Goal: Task Accomplishment & Management: Manage account settings

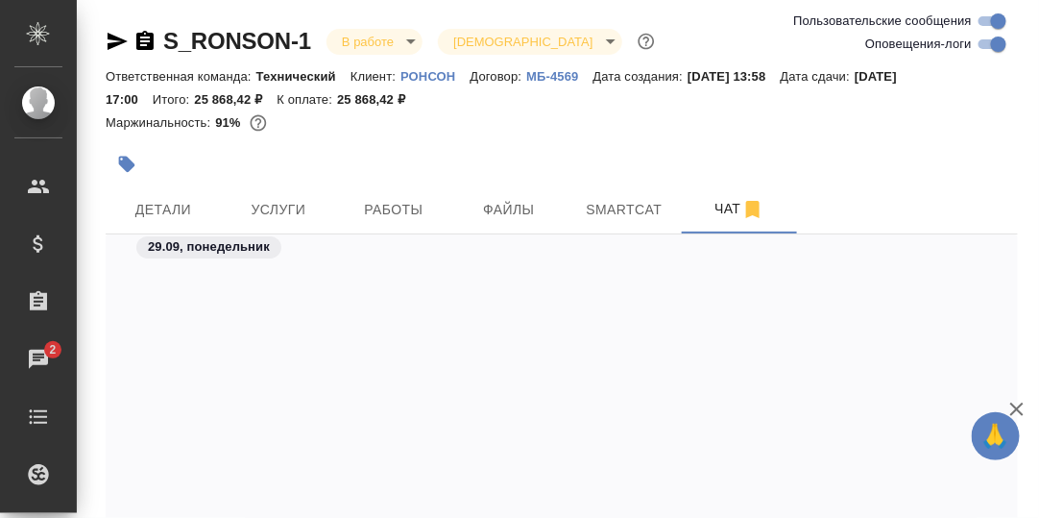
scroll to position [29771, 0]
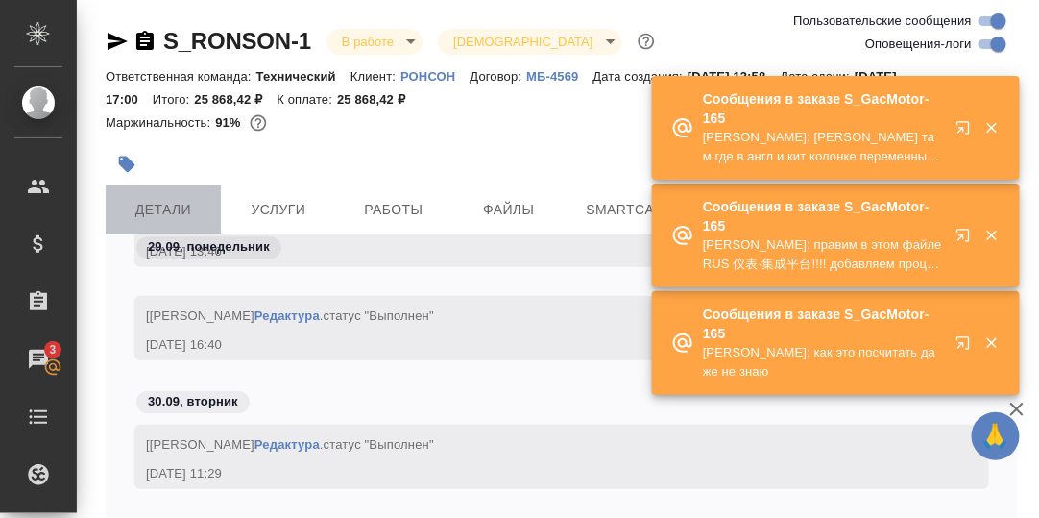
click at [163, 207] on span "Детали" at bounding box center [163, 210] width 92 height 24
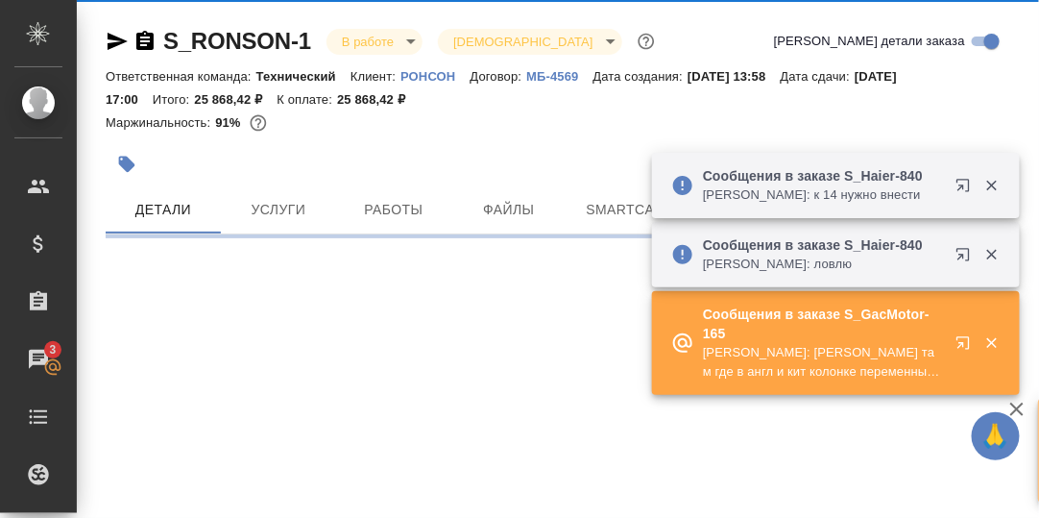
select select "RU"
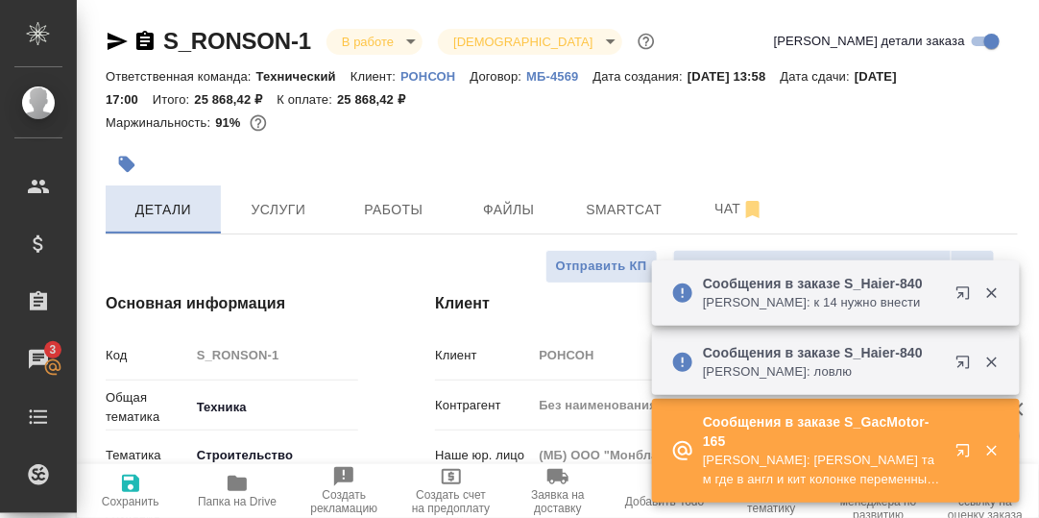
type textarea "x"
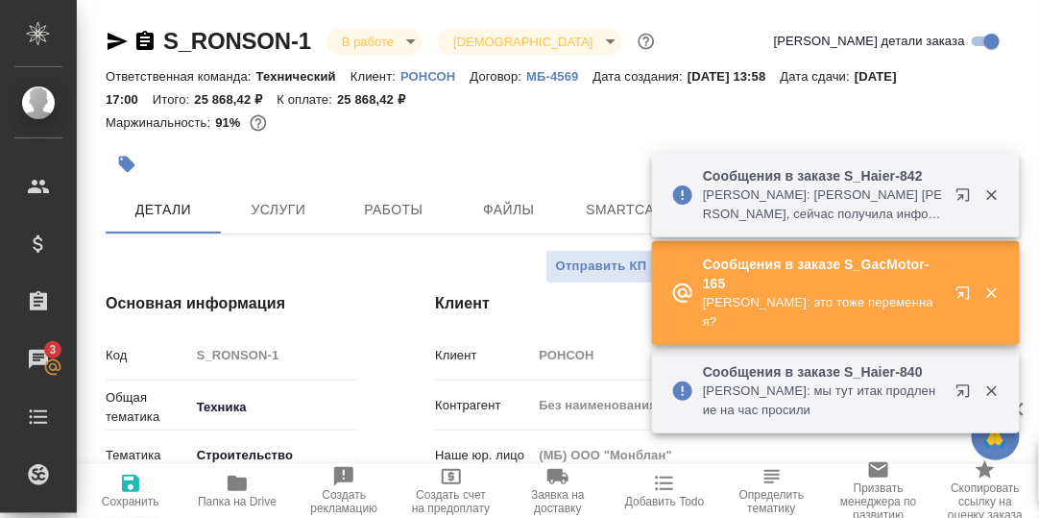
type input "[PERSON_NAME]"
type input "Гудина Александра"
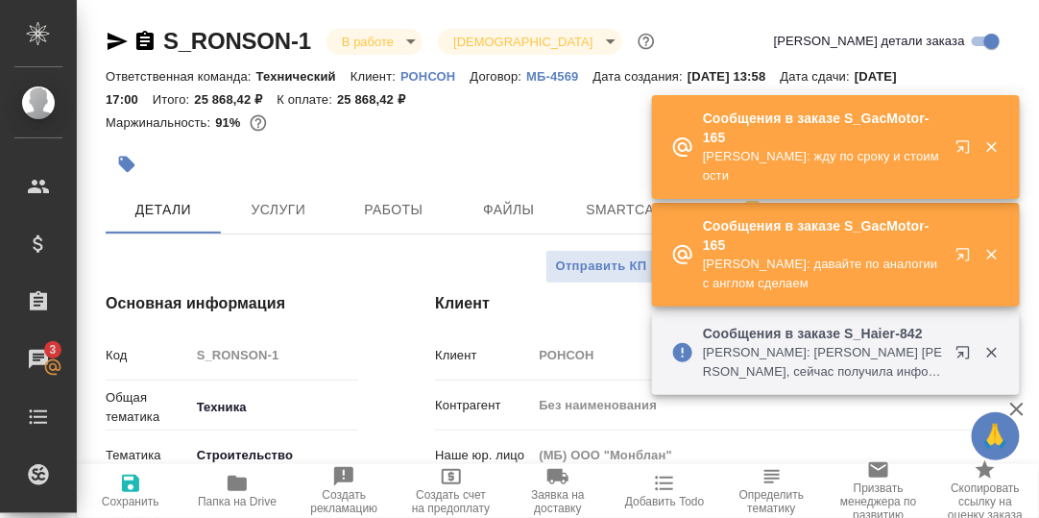
click at [232, 486] on icon "button" at bounding box center [237, 482] width 19 height 15
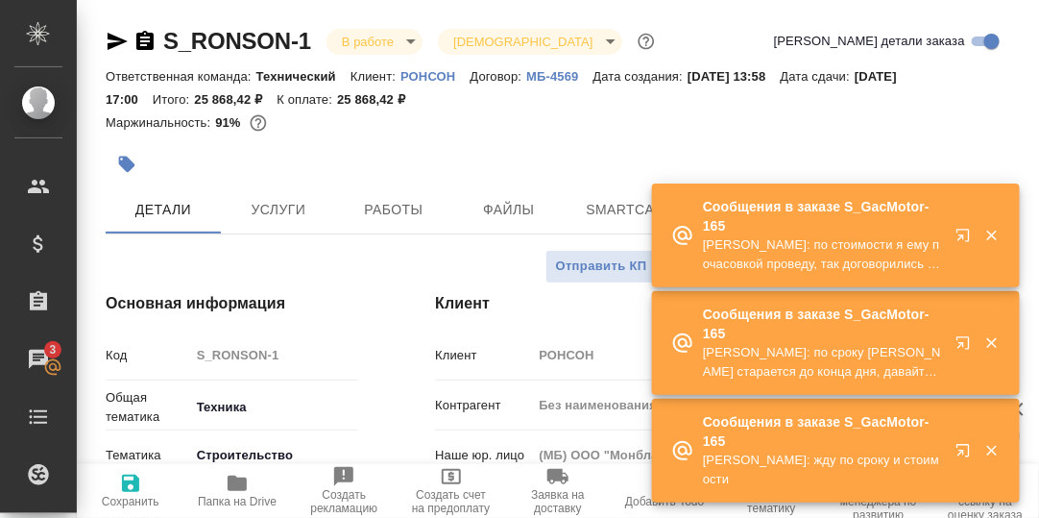
type textarea "x"
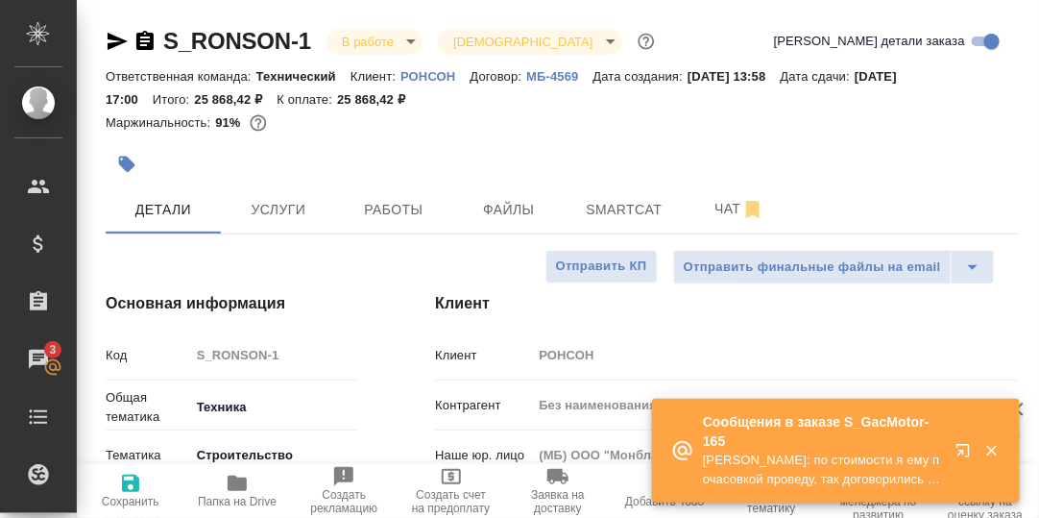
type textarea "x"
click at [719, 211] on span "Чат" at bounding box center [739, 209] width 92 height 24
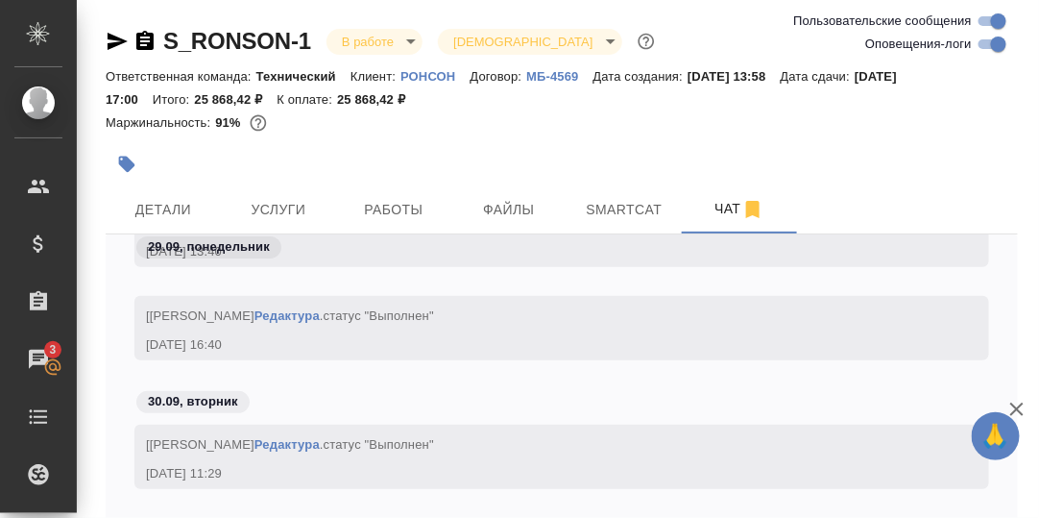
scroll to position [115, 0]
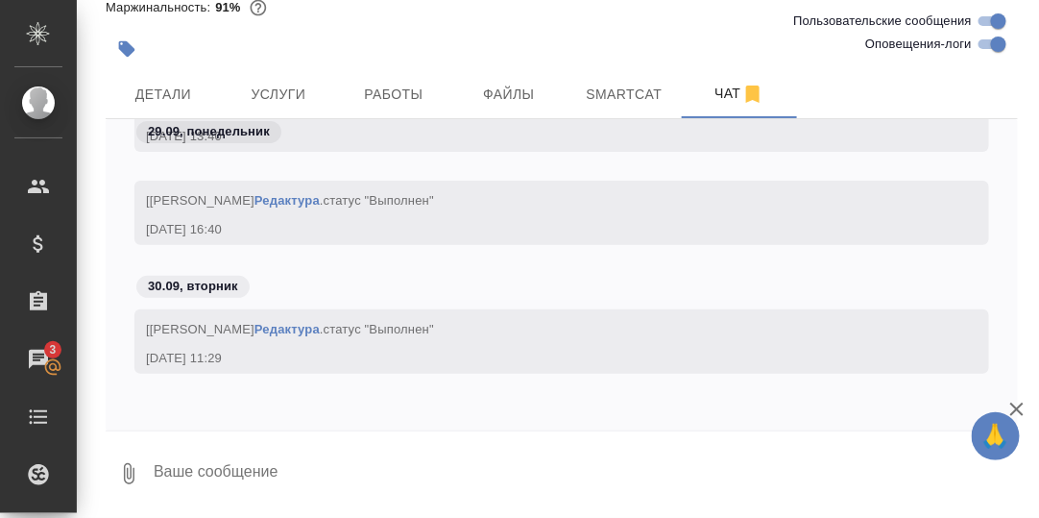
click at [243, 469] on textarea at bounding box center [585, 473] width 866 height 65
type textarea """
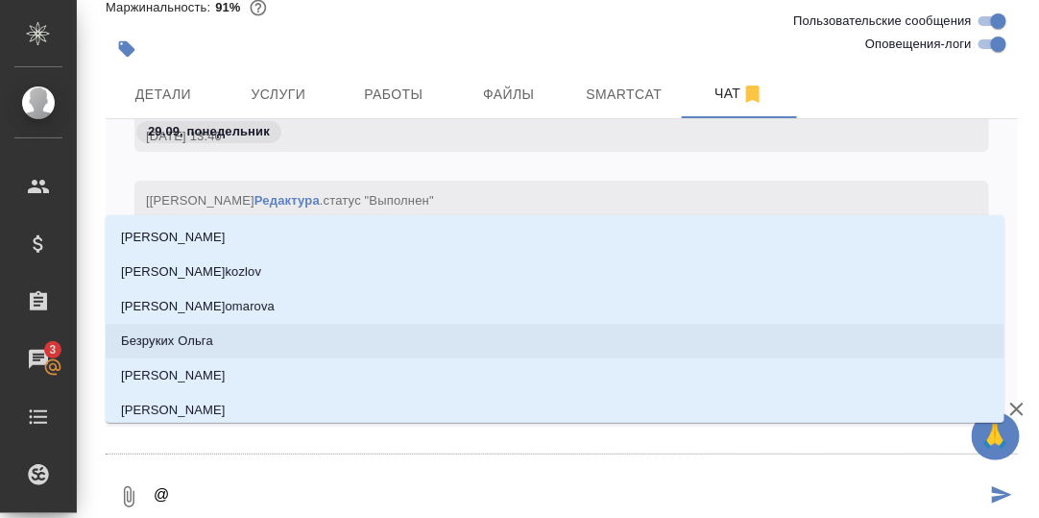
type textarea "@С"
type input "С"
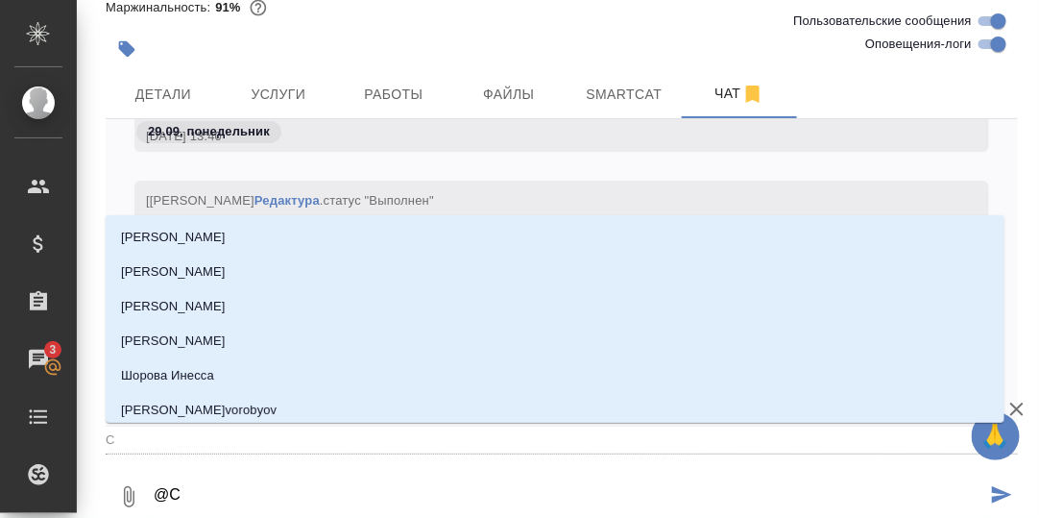
type textarea "@Се"
type input "Се"
type textarea "@Сер"
type input "Сер"
type textarea "@Серг"
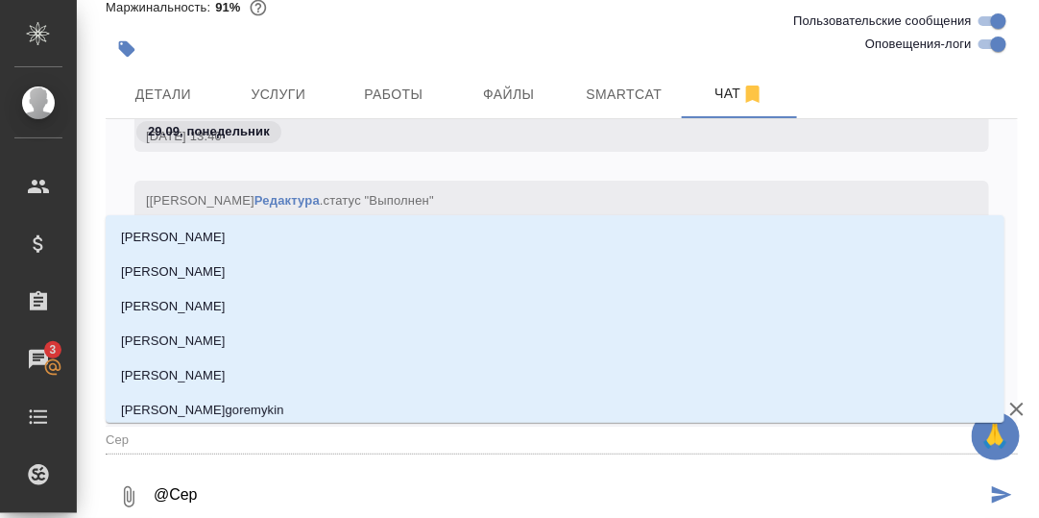
type input "Серг"
type textarea "@Серге"
type input "Серге"
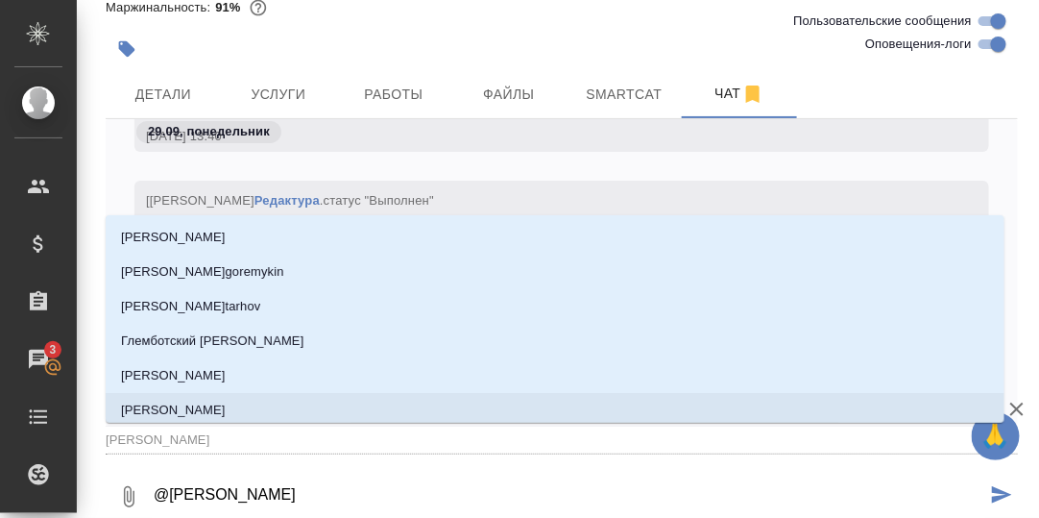
type textarea "@Сергее"
type input "Сергее"
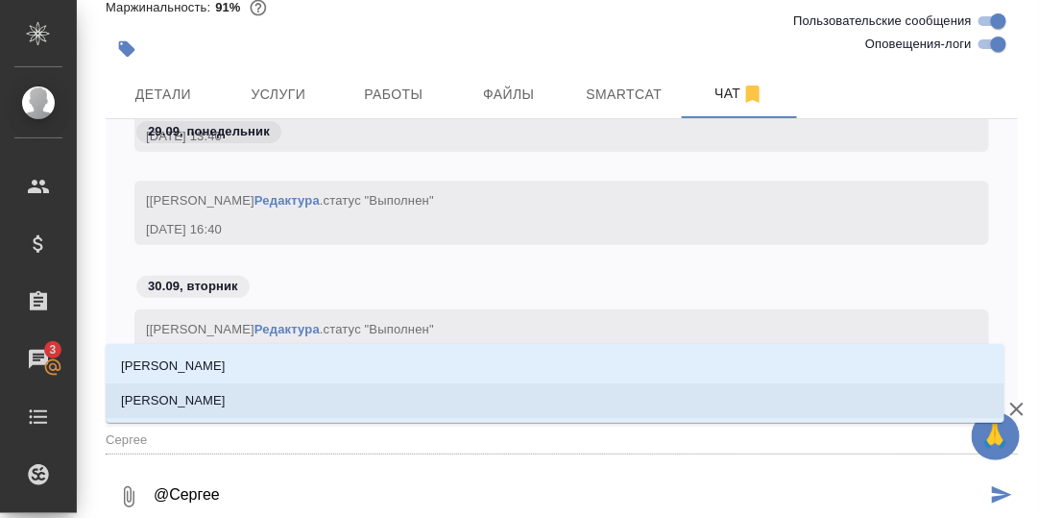
type textarea "@Сергеев"
type input "Сергеев"
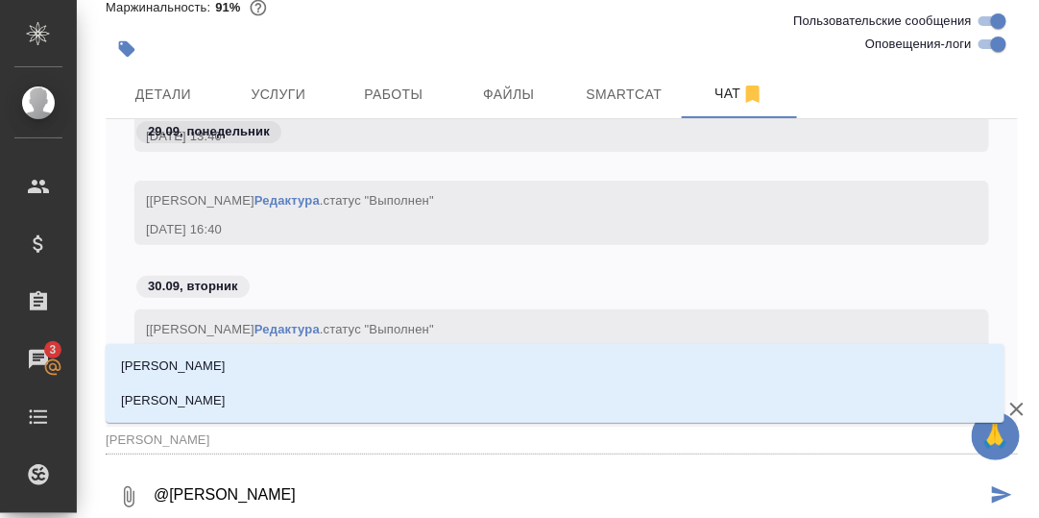
type textarea "@Сергеева"
type input "Сергеева"
type textarea "@Сергеева"
type input "Сергеева"
drag, startPoint x: 228, startPoint y: 398, endPoint x: 263, endPoint y: 415, distance: 39.5
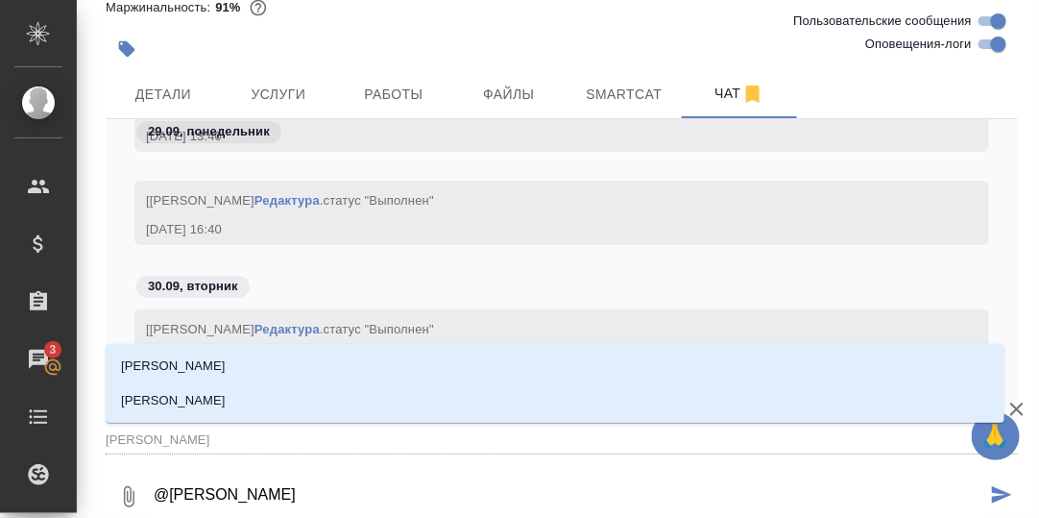
click at [226, 399] on p "Сергеева Анастасия" at bounding box center [173, 400] width 105 height 19
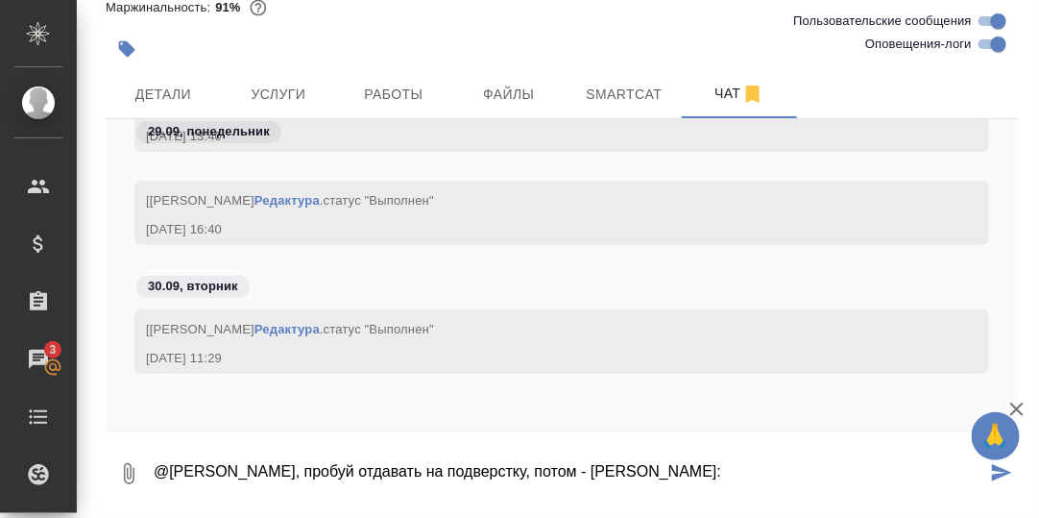
paste textarea "https://drive.awatera.com/apps/files/files?dir=/Shares/%D0%A0%D0%9E%D0%9D%D0%A1…"
type textarea "@Сергеева Анастасия, пробуй отдавать на подверстку, потом - Руслану: https://dr…"
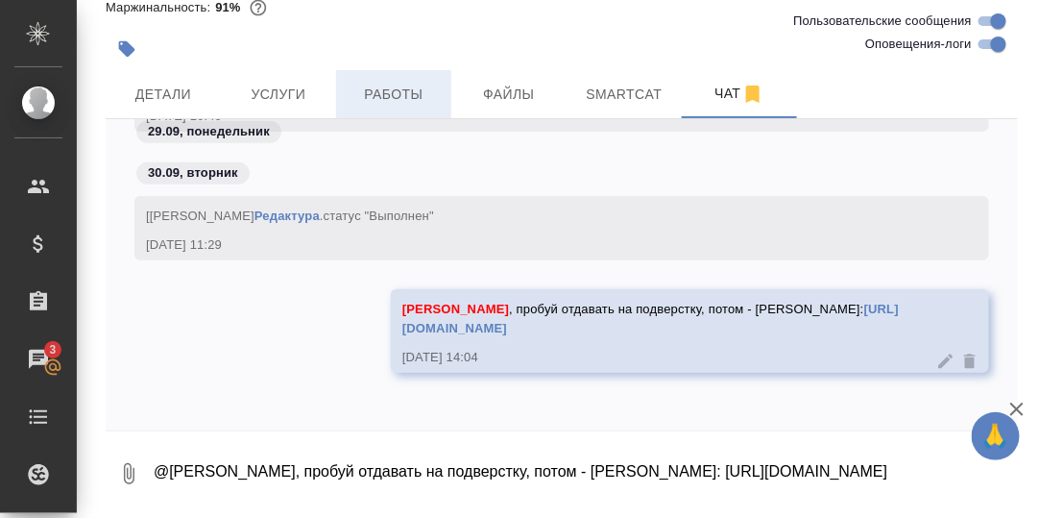
drag, startPoint x: 390, startPoint y: 92, endPoint x: 419, endPoint y: 102, distance: 30.4
click at [391, 93] on span "Работы" at bounding box center [394, 95] width 92 height 24
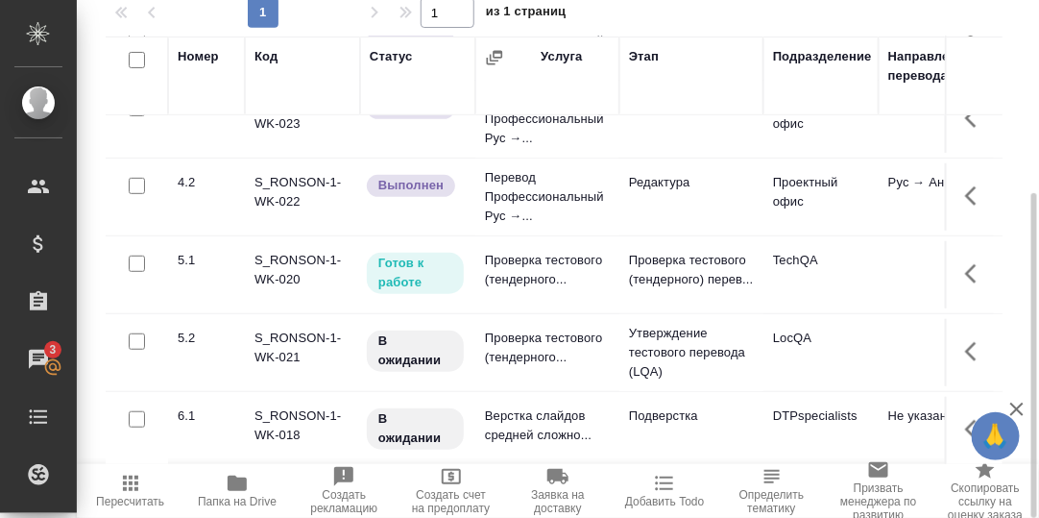
scroll to position [192, 0]
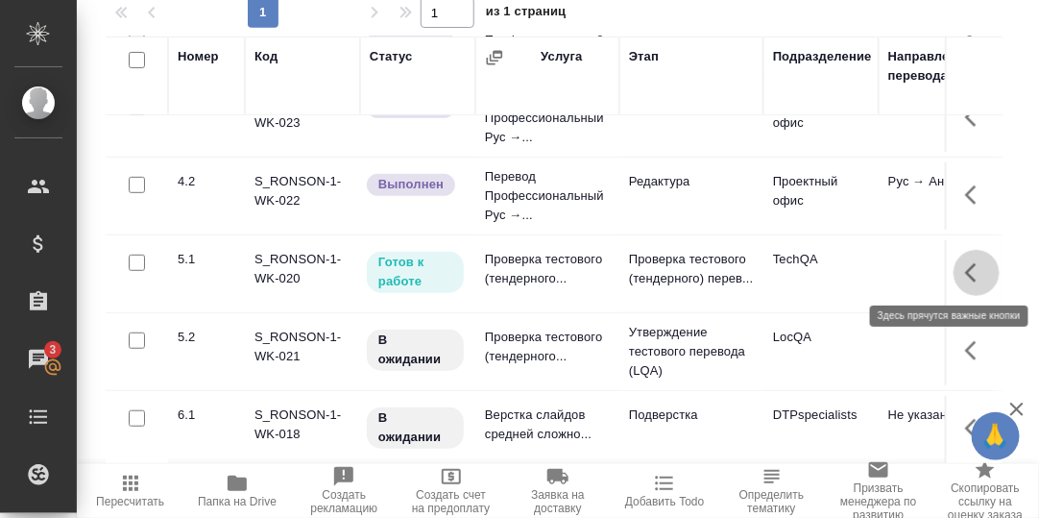
click at [965, 271] on icon "button" at bounding box center [976, 272] width 23 height 23
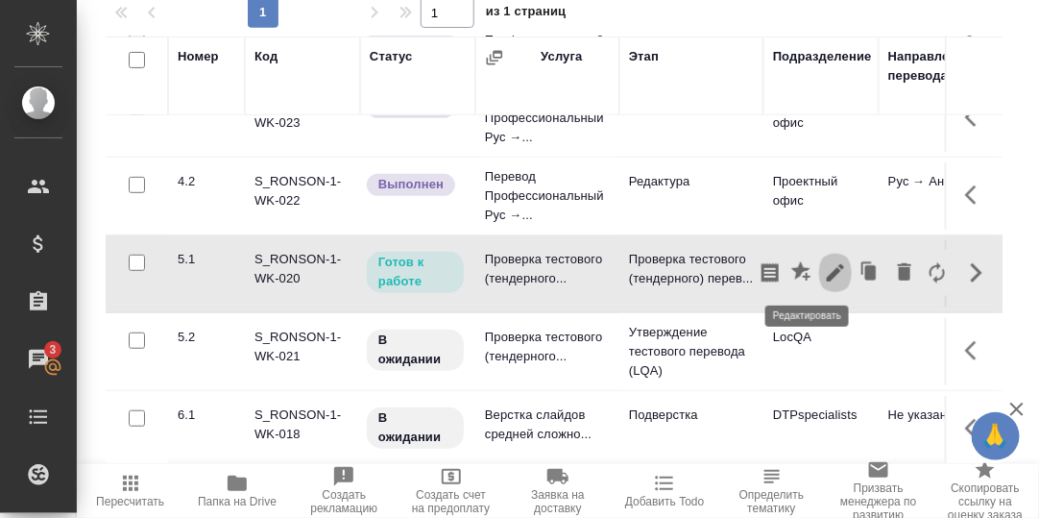
click at [819, 273] on button "button" at bounding box center [835, 273] width 33 height 46
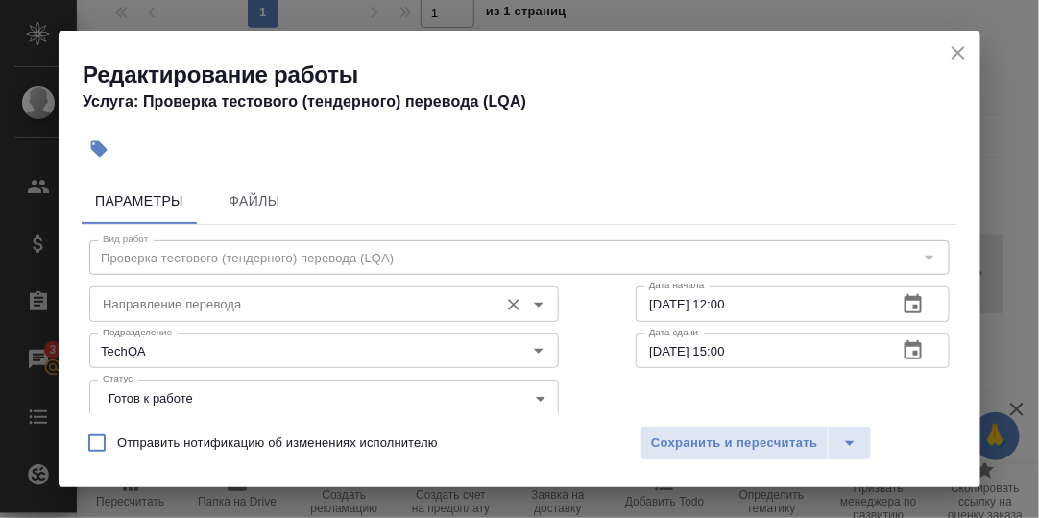
scroll to position [95, 0]
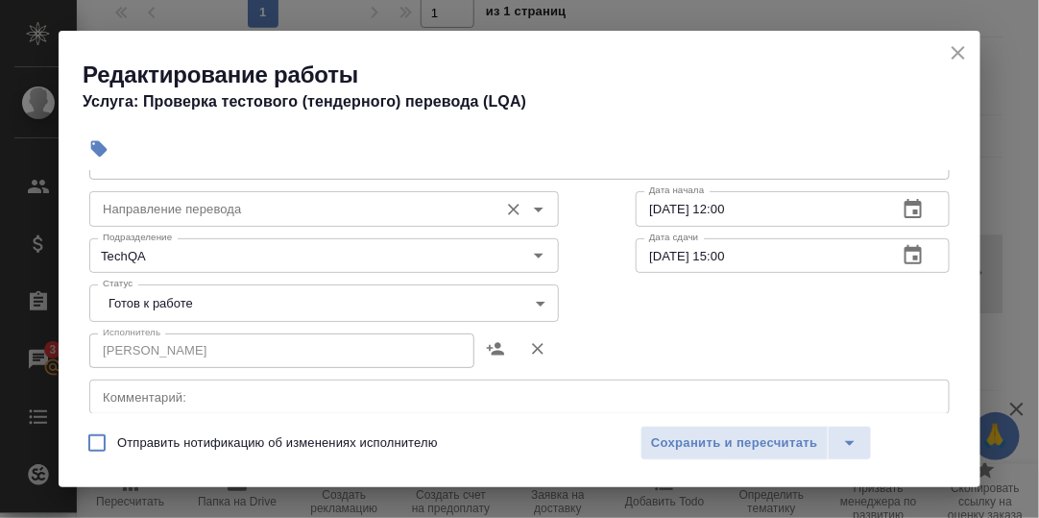
click at [285, 208] on input "Направление перевода" at bounding box center [292, 208] width 394 height 23
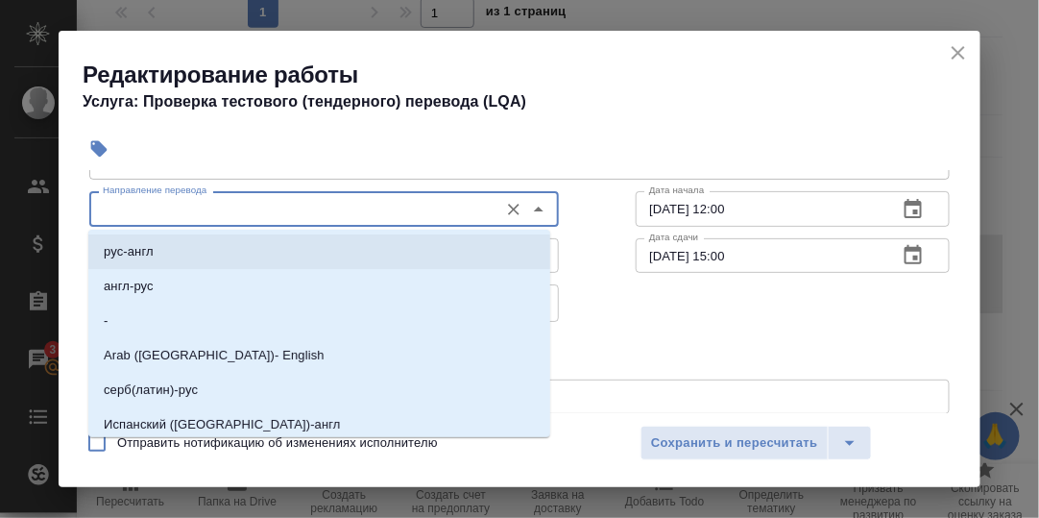
click at [151, 253] on p "рус-англ" at bounding box center [129, 251] width 50 height 19
type input "рус-англ"
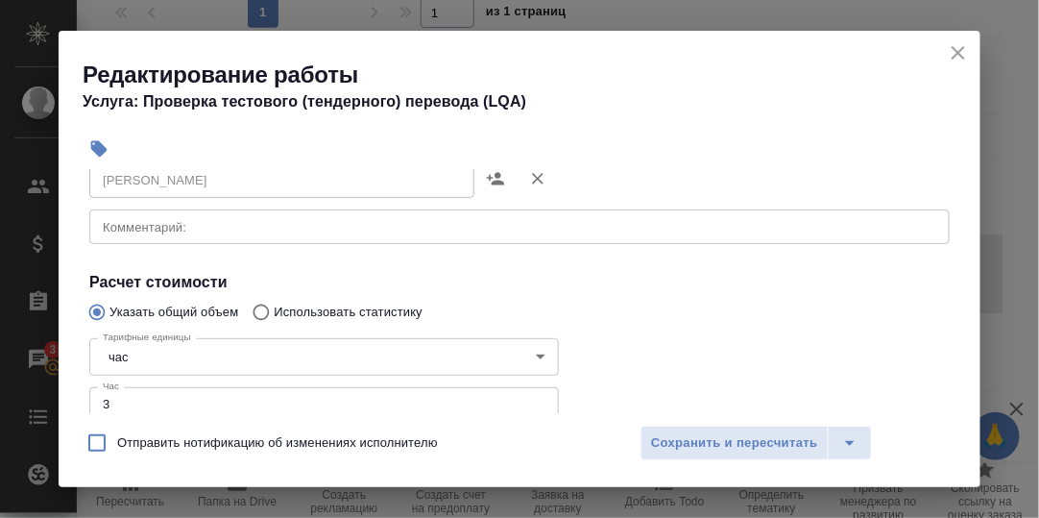
scroll to position [288, 0]
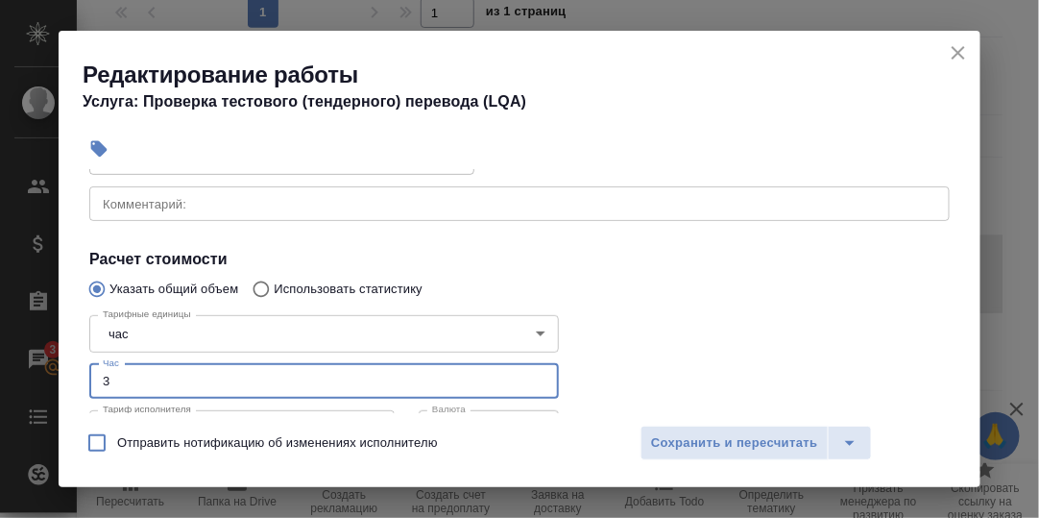
drag, startPoint x: 115, startPoint y: 377, endPoint x: 96, endPoint y: 377, distance: 19.2
click at [96, 377] on input "3" at bounding box center [324, 381] width 470 height 35
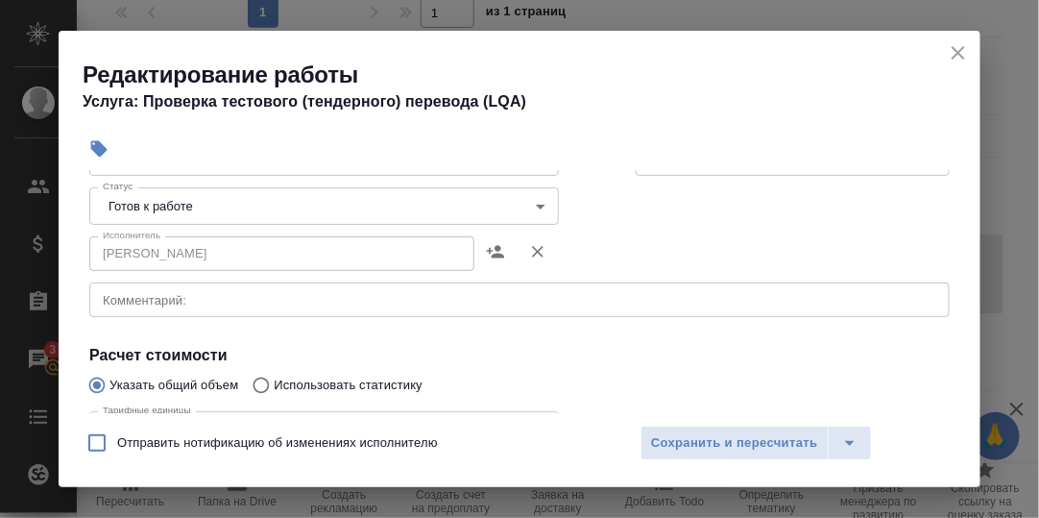
type input "2"
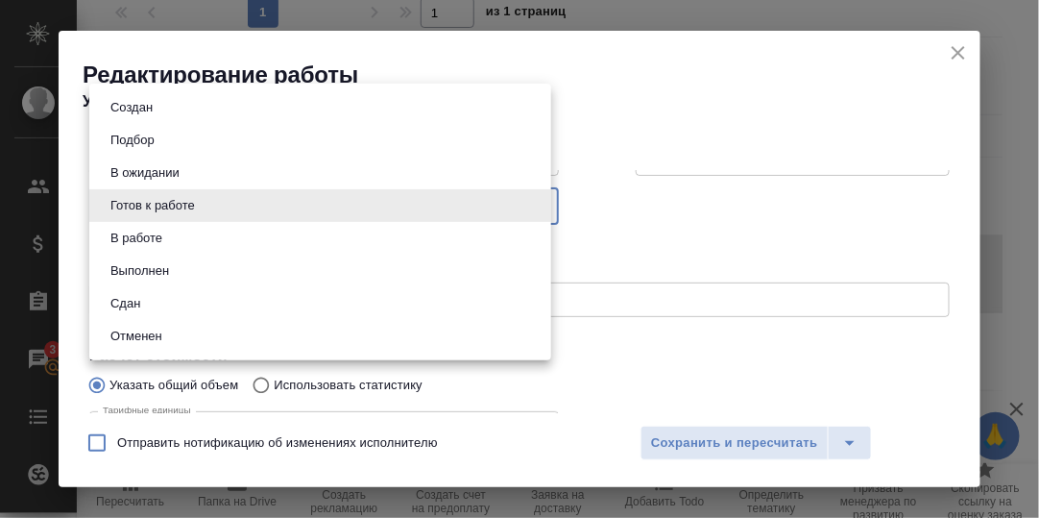
click at [530, 207] on body "🙏 .cls-1 fill:#fff; AWATERA Румянцева Дарья d.rumyantseva Клиенты Спецификации …" at bounding box center [519, 259] width 1039 height 518
click at [149, 306] on li "Сдан" at bounding box center [320, 303] width 462 height 33
type input "closed"
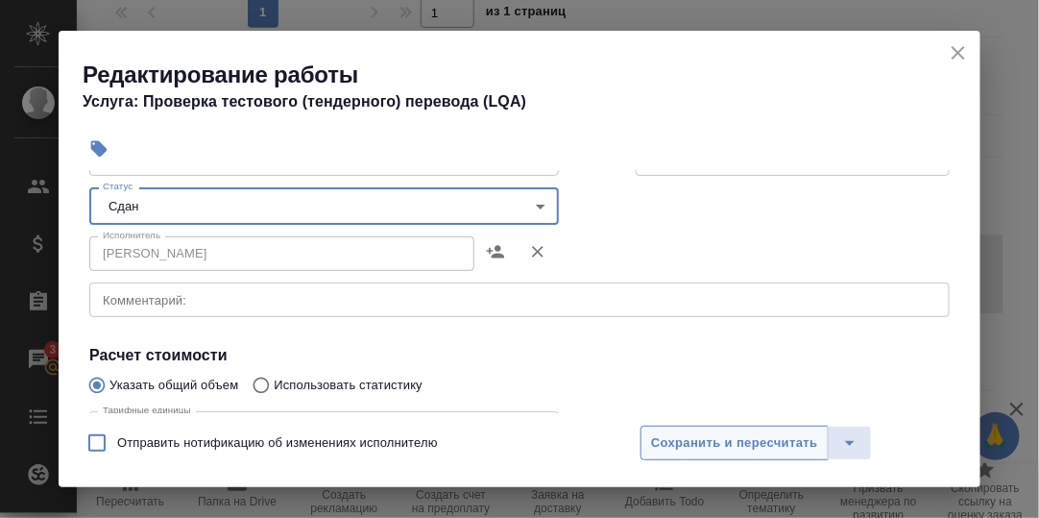
drag, startPoint x: 716, startPoint y: 439, endPoint x: 824, endPoint y: 439, distance: 107.5
click at [718, 439] on span "Сохранить и пересчитать" at bounding box center [734, 443] width 167 height 22
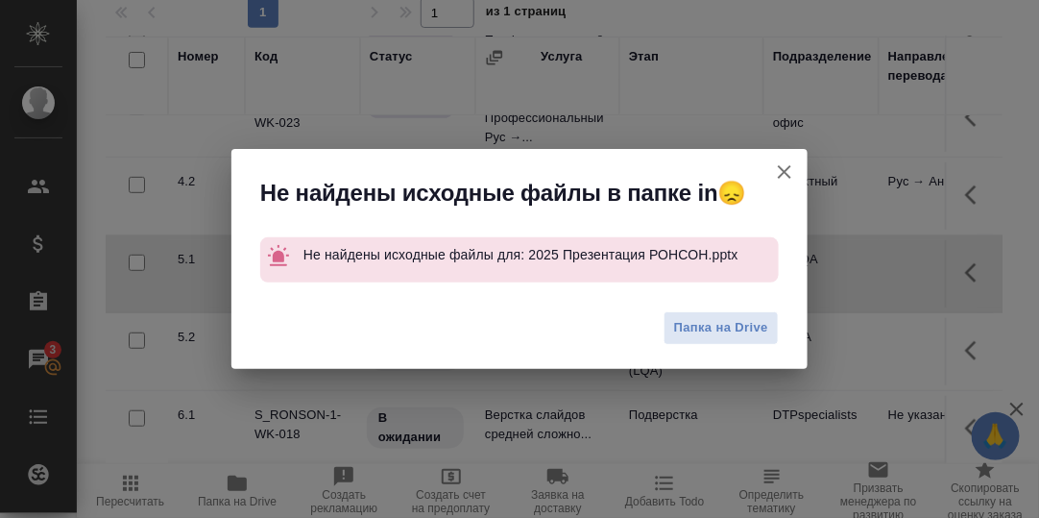
drag, startPoint x: 788, startPoint y: 173, endPoint x: 779, endPoint y: 157, distance: 18.9
click at [785, 173] on icon "button" at bounding box center [784, 171] width 23 height 23
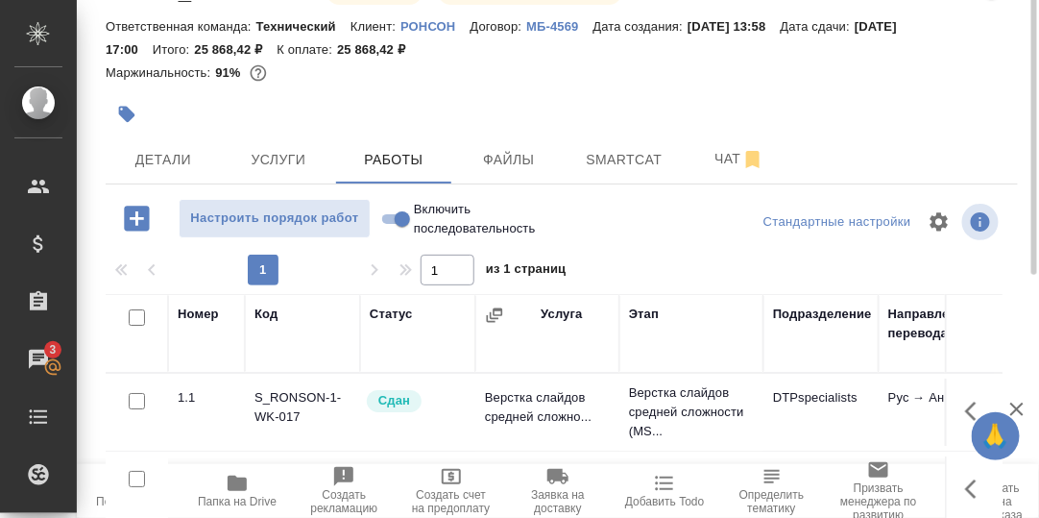
scroll to position [0, 0]
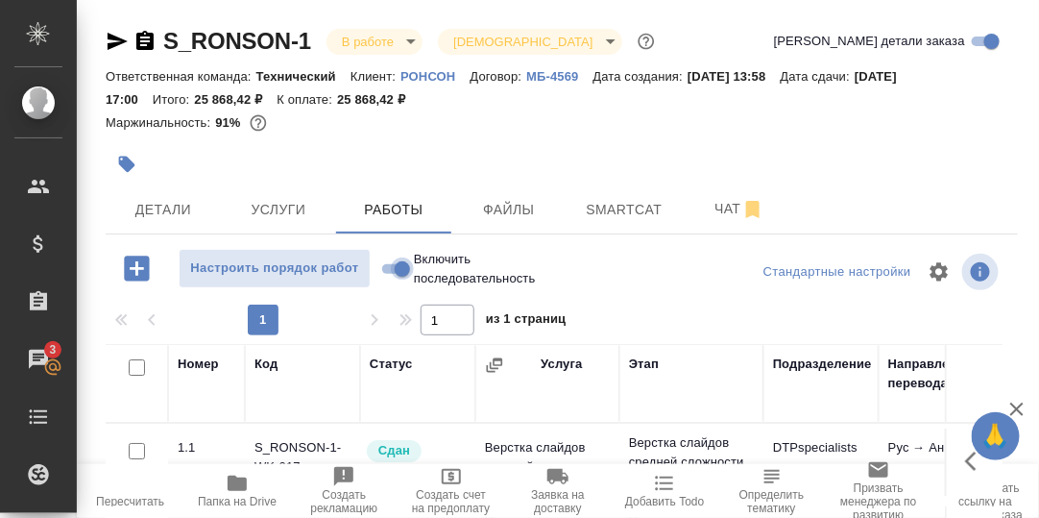
drag, startPoint x: 388, startPoint y: 267, endPoint x: 420, endPoint y: 265, distance: 31.7
click at [388, 267] on input "Включить последовательность" at bounding box center [402, 268] width 69 height 23
checkbox input "true"
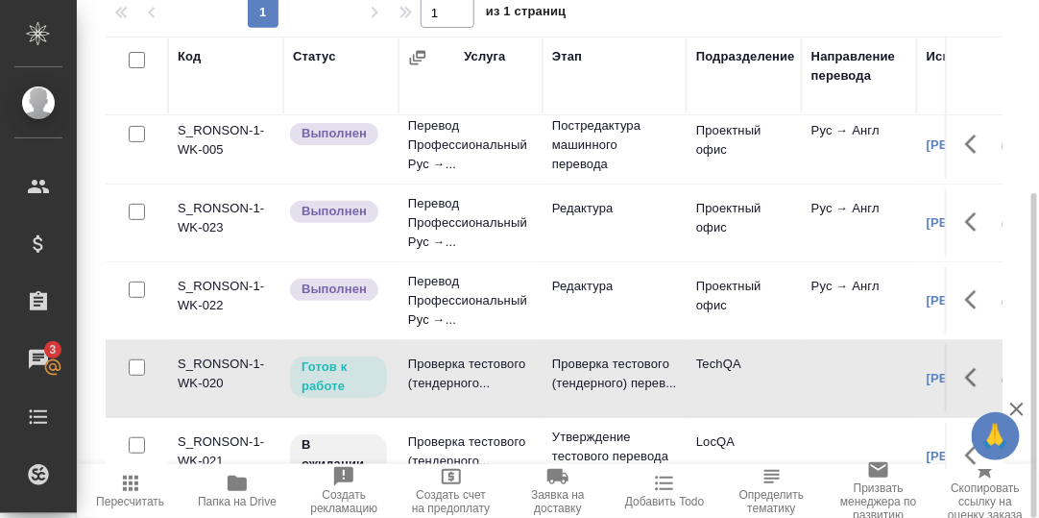
scroll to position [95, 0]
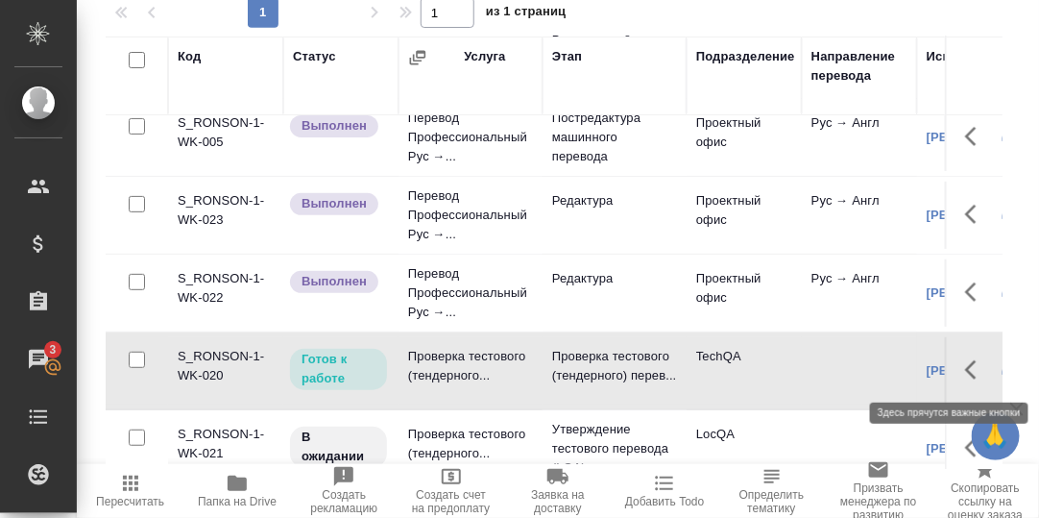
click at [965, 358] on icon "button" at bounding box center [976, 369] width 23 height 23
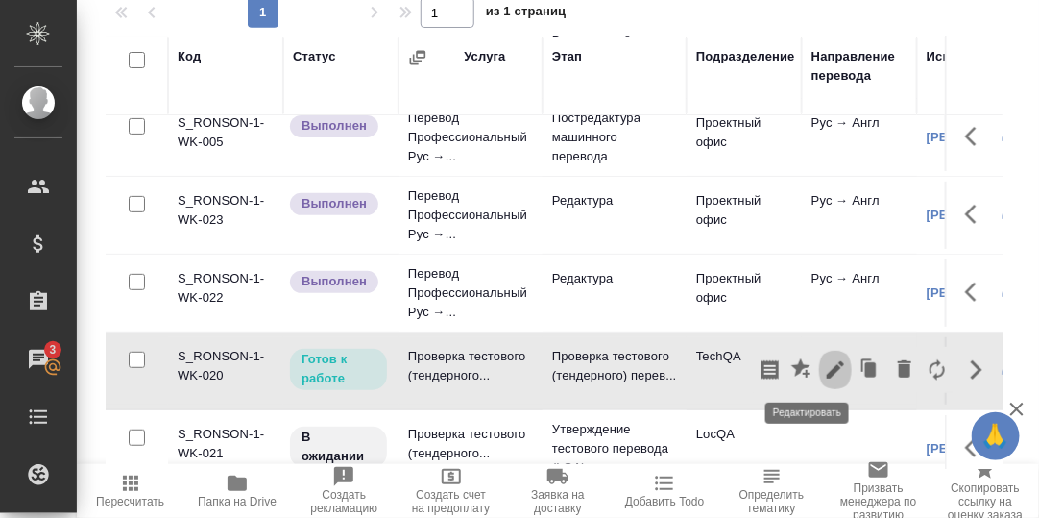
click at [824, 358] on icon "button" at bounding box center [835, 369] width 23 height 23
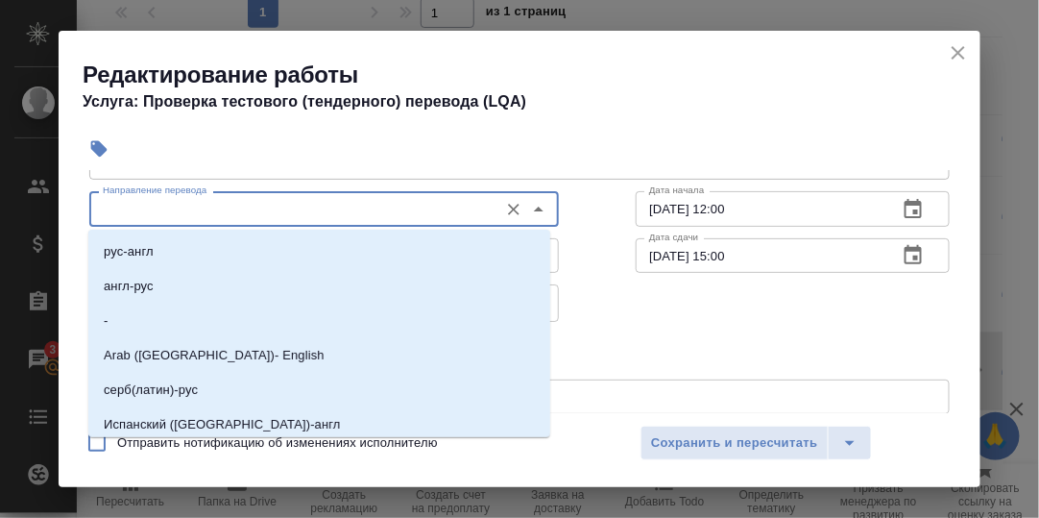
click at [246, 214] on input "Направление перевода" at bounding box center [292, 208] width 394 height 23
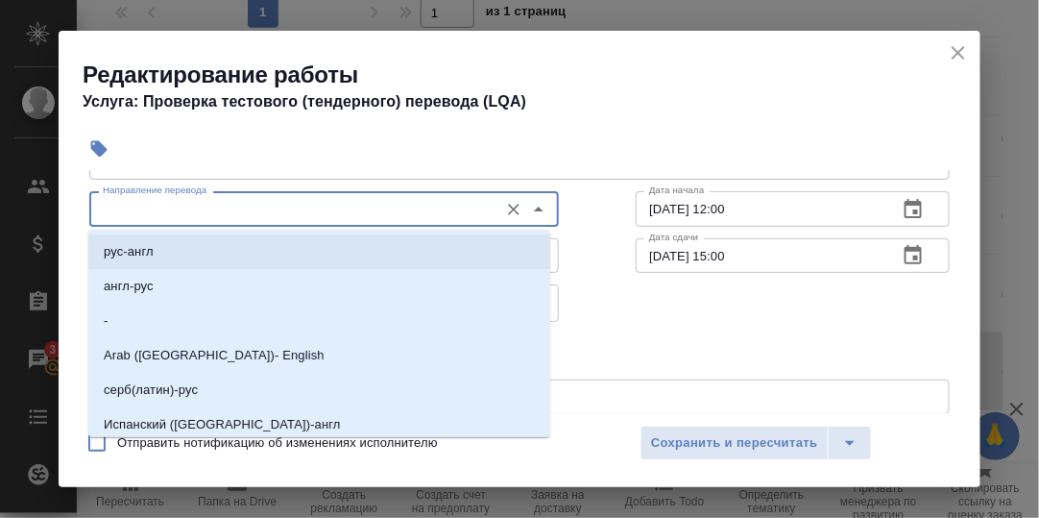
click at [166, 251] on li "рус-англ" at bounding box center [319, 251] width 462 height 35
type input "рус-англ"
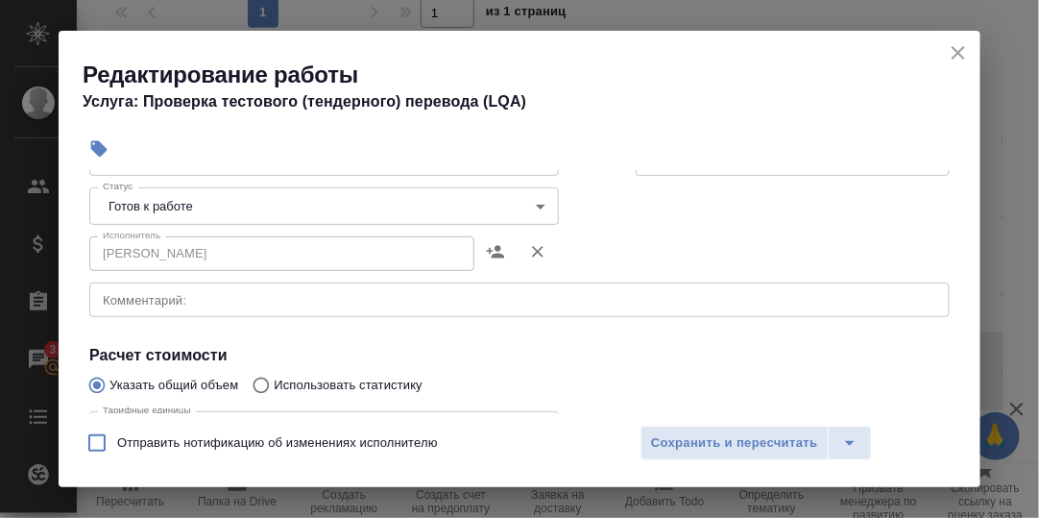
scroll to position [384, 0]
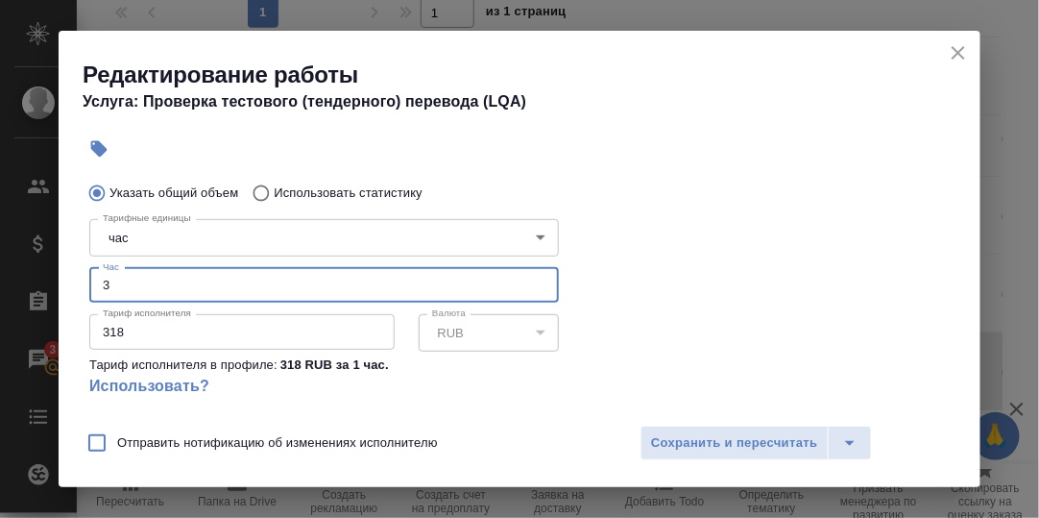
drag, startPoint x: 119, startPoint y: 286, endPoint x: 91, endPoint y: 286, distance: 27.8
click at [91, 286] on input "3" at bounding box center [324, 285] width 470 height 35
type input "2"
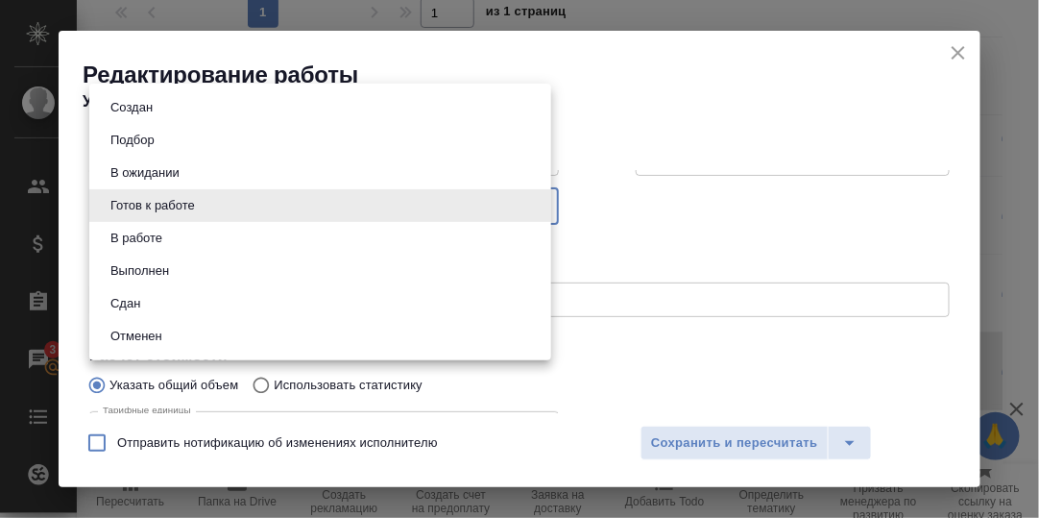
click at [528, 204] on body "🙏 .cls-1 fill:#fff; AWATERA Румянцева Дарья d.rumyantseva Клиенты Спецификации …" at bounding box center [519, 259] width 1039 height 518
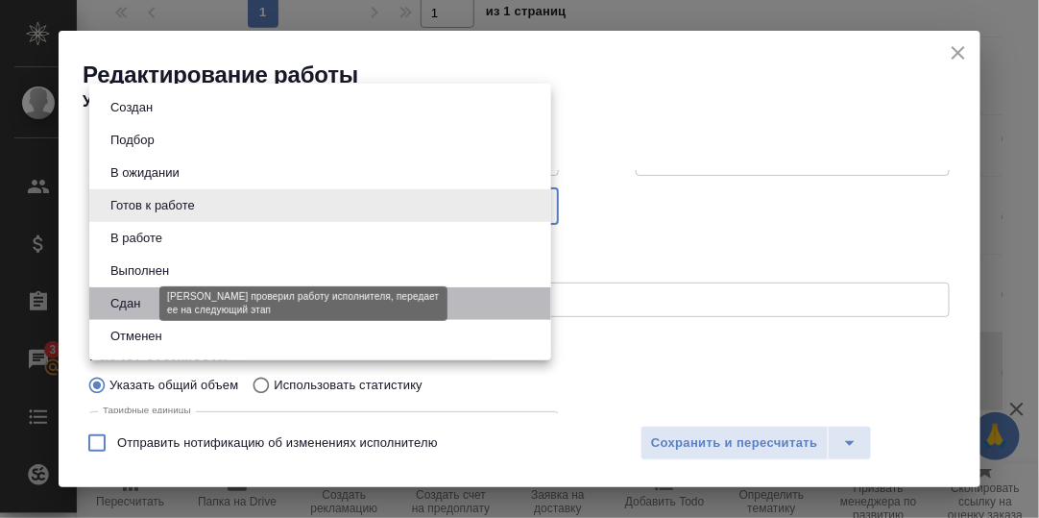
drag, startPoint x: 126, startPoint y: 298, endPoint x: 197, endPoint y: 312, distance: 72.5
click at [126, 299] on button "Сдан" at bounding box center [125, 303] width 41 height 21
type input "closed"
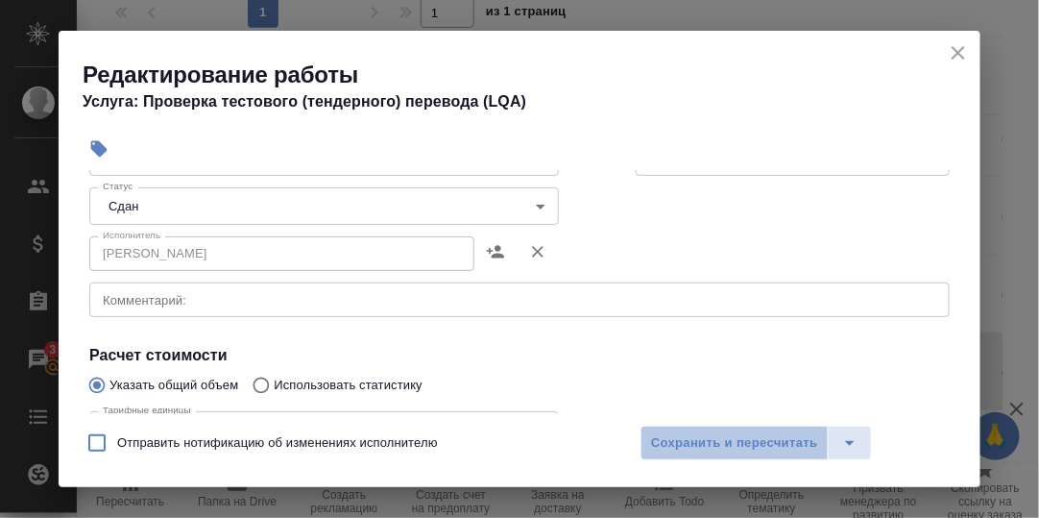
drag, startPoint x: 690, startPoint y: 444, endPoint x: 645, endPoint y: 403, distance: 60.5
click at [688, 443] on span "Сохранить и пересчитать" at bounding box center [734, 443] width 167 height 22
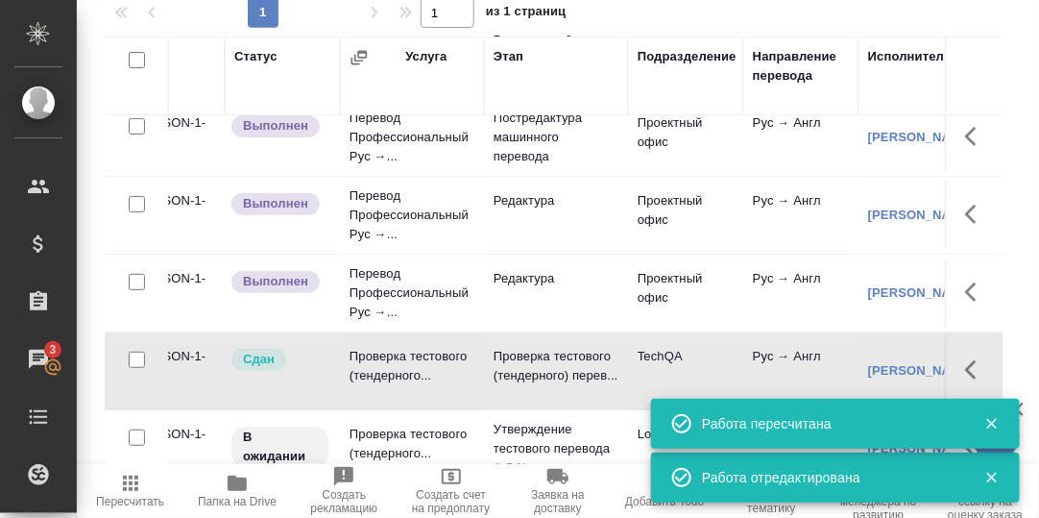
scroll to position [95, 0]
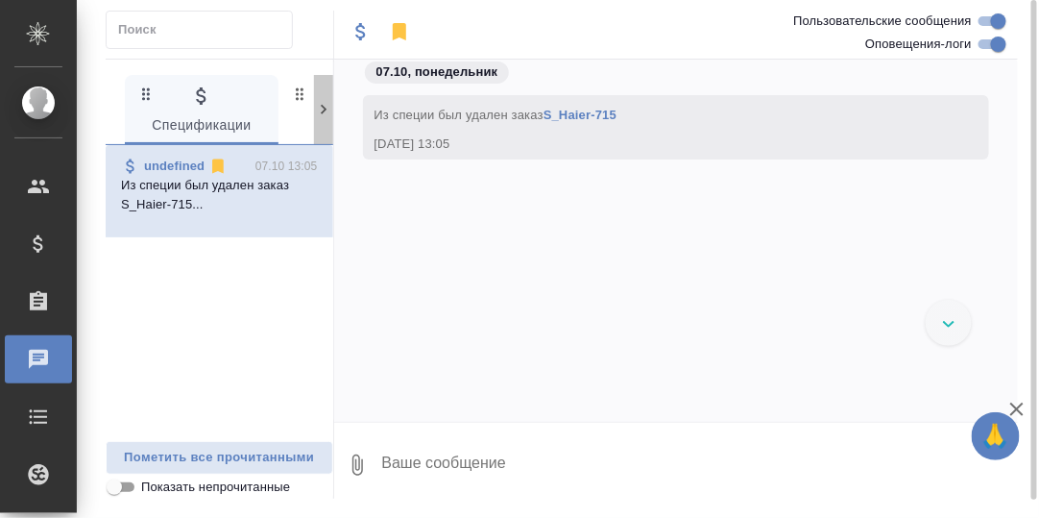
drag, startPoint x: 319, startPoint y: 110, endPoint x: 259, endPoint y: 113, distance: 59.6
click at [318, 110] on icon at bounding box center [323, 109] width 19 height 19
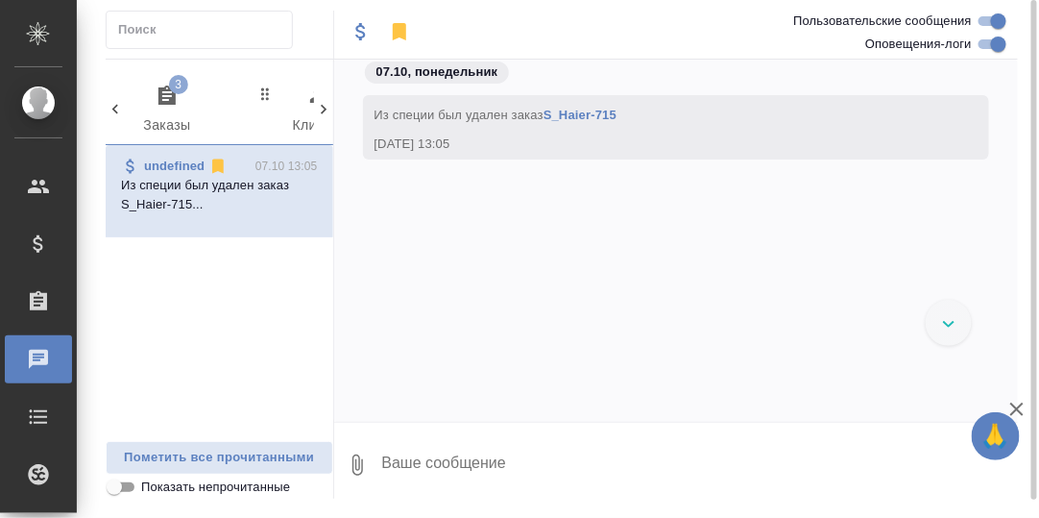
drag, startPoint x: 164, startPoint y: 95, endPoint x: 266, endPoint y: 135, distance: 109.5
click at [164, 96] on icon "button" at bounding box center [167, 95] width 23 height 23
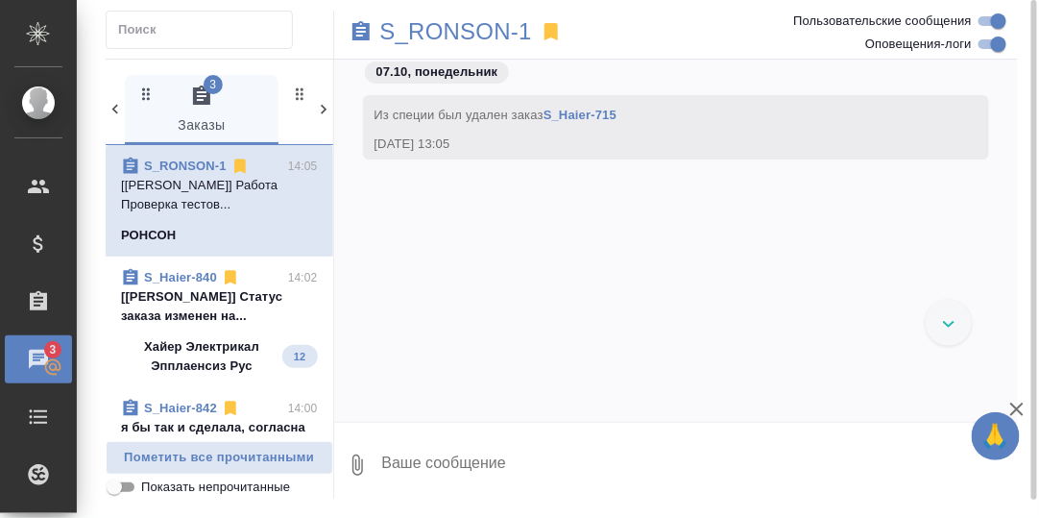
scroll to position [12347, 0]
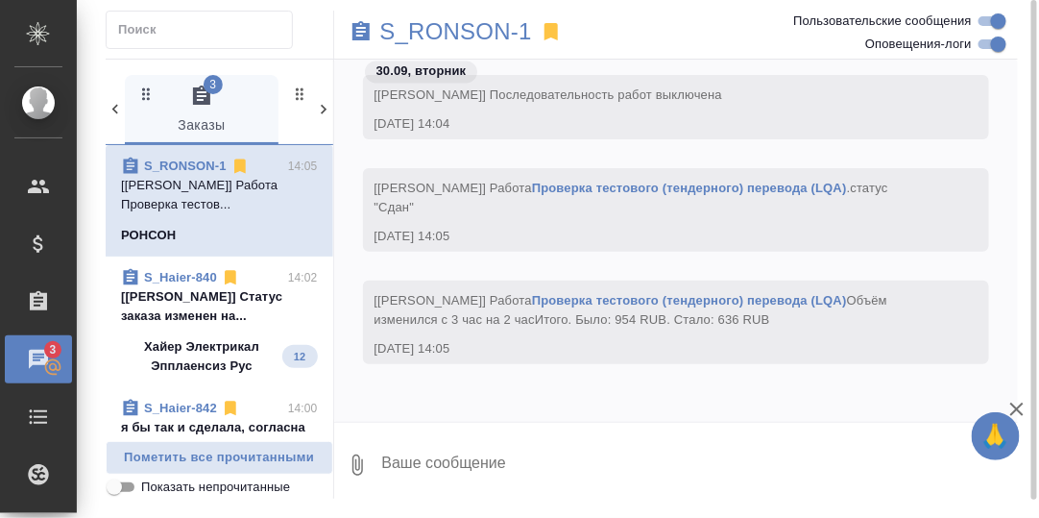
drag, startPoint x: 223, startPoint y: 310, endPoint x: 506, endPoint y: 354, distance: 286.7
click at [223, 310] on p "[[PERSON_NAME]] Статус заказа изменен на..." at bounding box center [219, 306] width 197 height 38
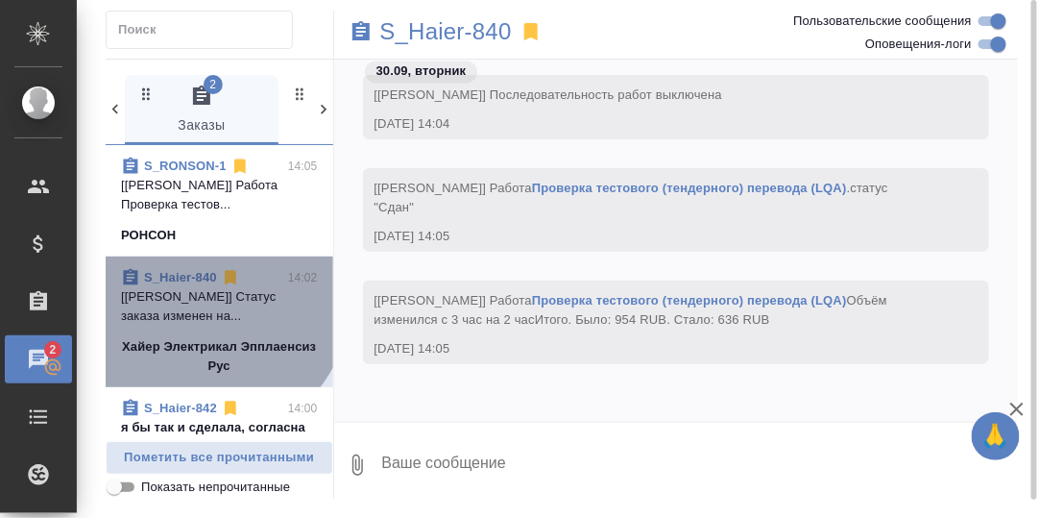
click at [206, 299] on p "[[PERSON_NAME]] Статус заказа изменен на..." at bounding box center [219, 306] width 197 height 38
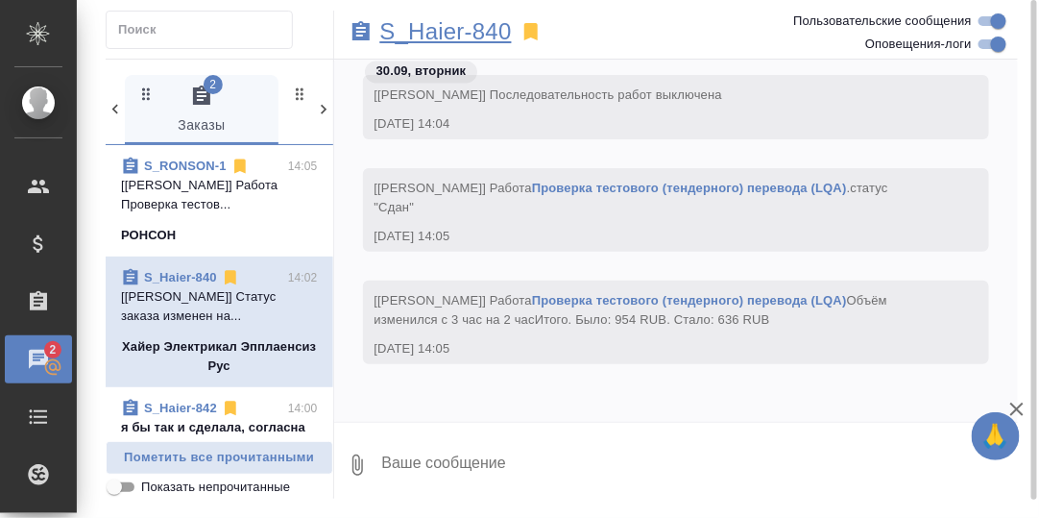
click at [430, 32] on p "S_Haier-840" at bounding box center [446, 31] width 132 height 19
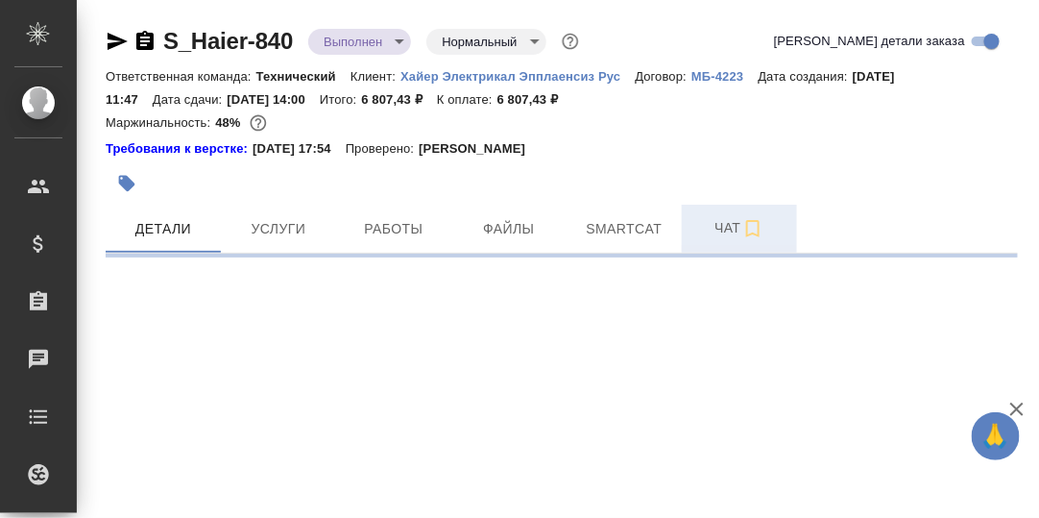
select select "RU"
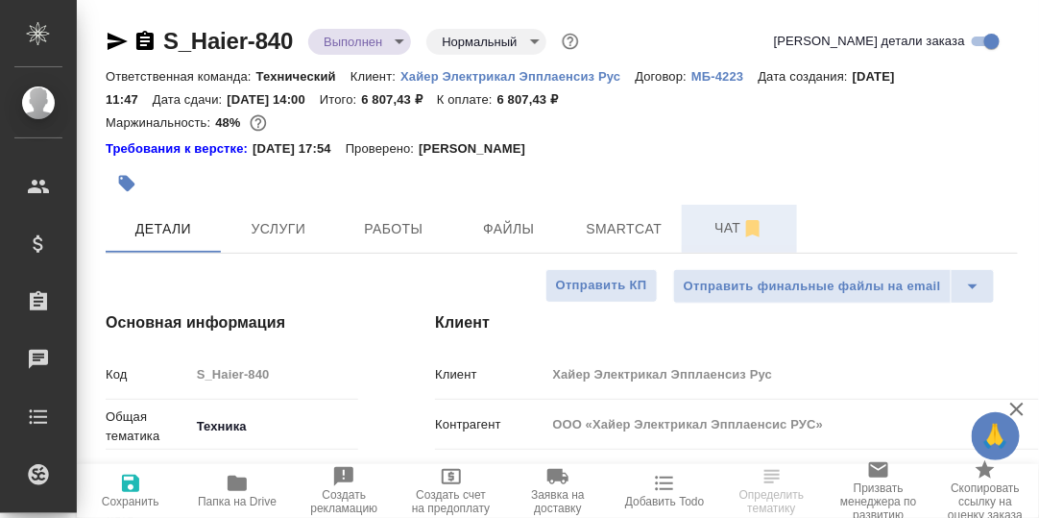
type textarea "x"
click at [734, 225] on span "Чат" at bounding box center [739, 228] width 92 height 24
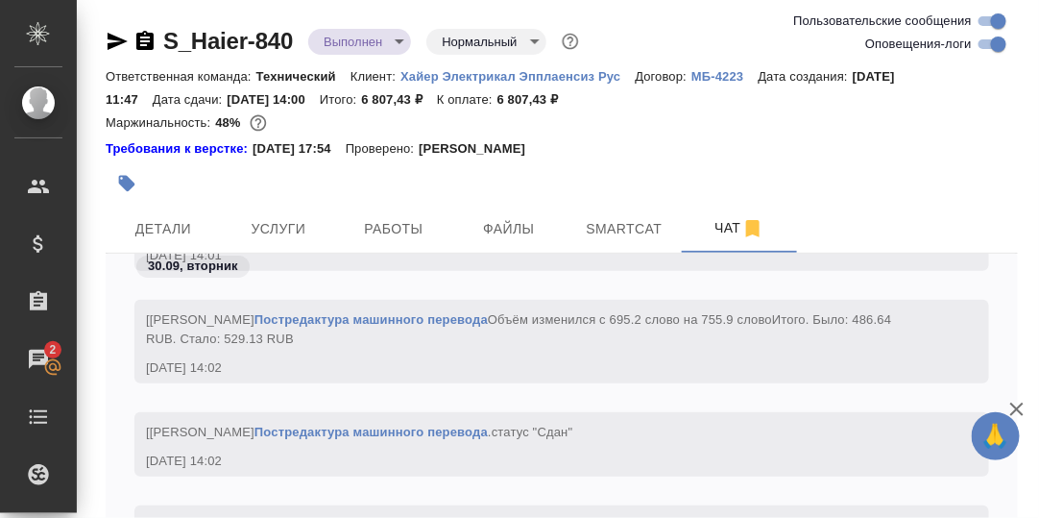
scroll to position [58359, 0]
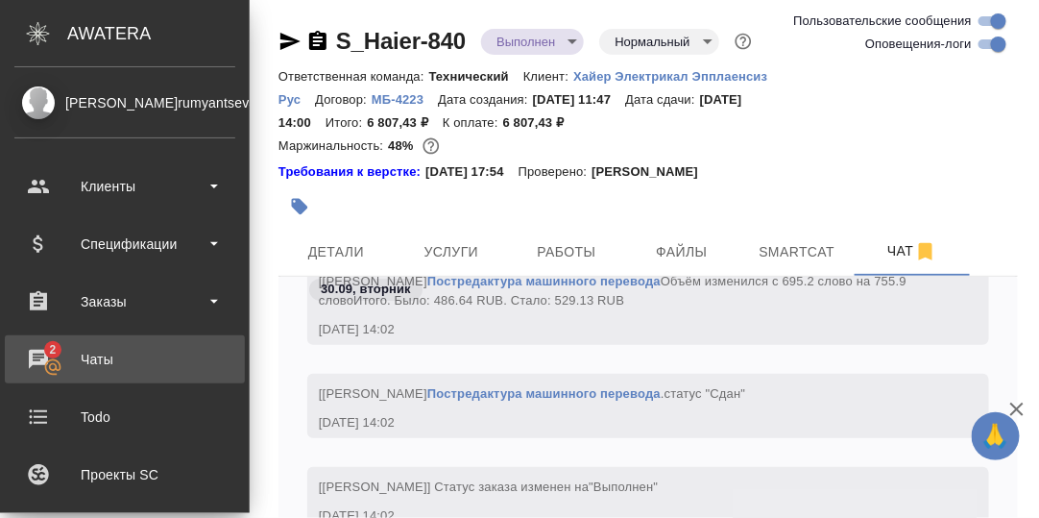
click at [37, 355] on div "Чаты" at bounding box center [124, 359] width 221 height 29
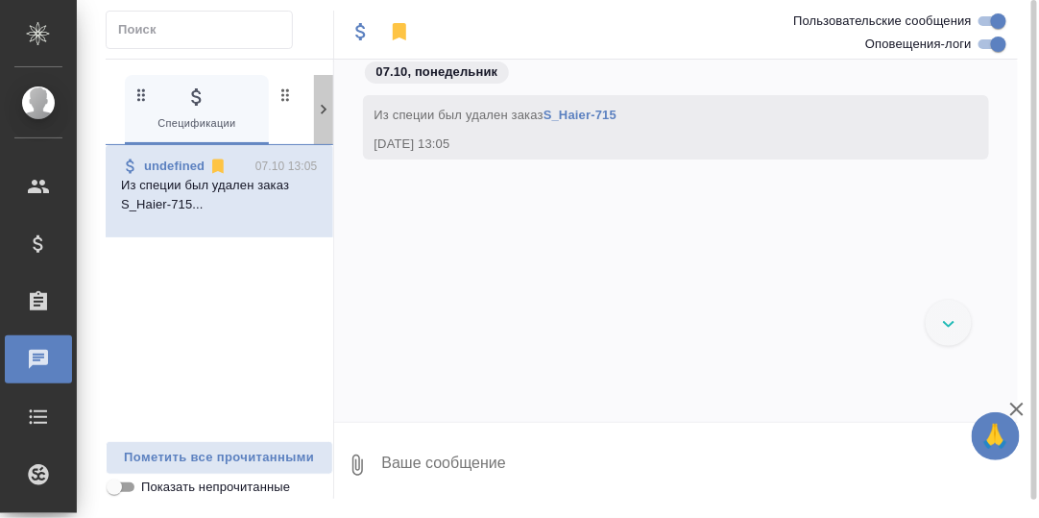
click at [321, 111] on icon at bounding box center [323, 109] width 19 height 19
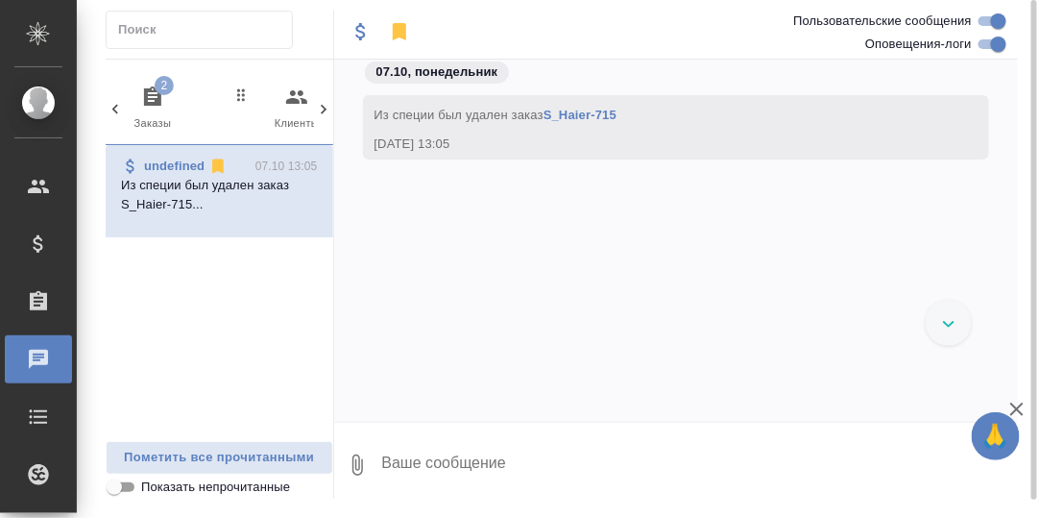
drag, startPoint x: 155, startPoint y: 91, endPoint x: 177, endPoint y: 103, distance: 24.9
click at [156, 91] on span "2" at bounding box center [152, 96] width 23 height 23
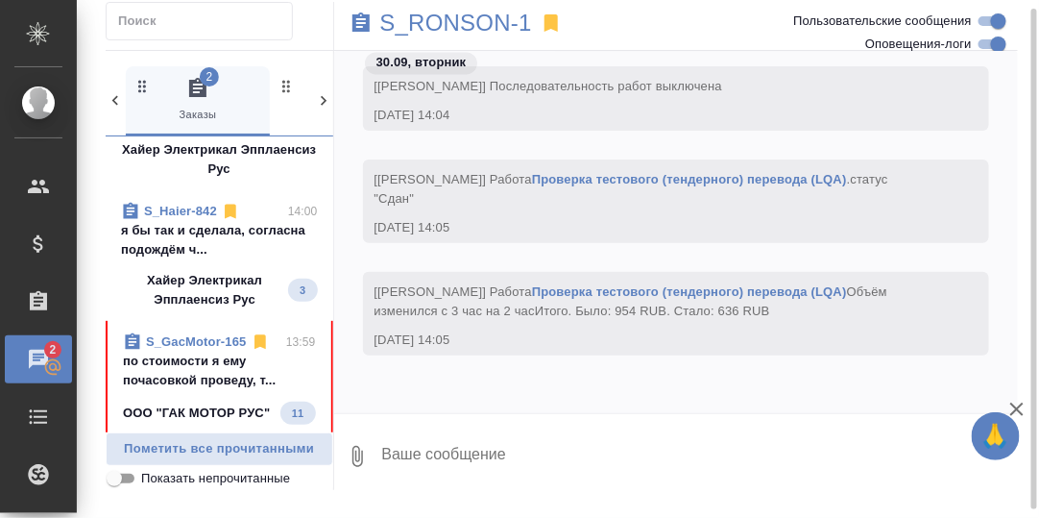
scroll to position [192, 0]
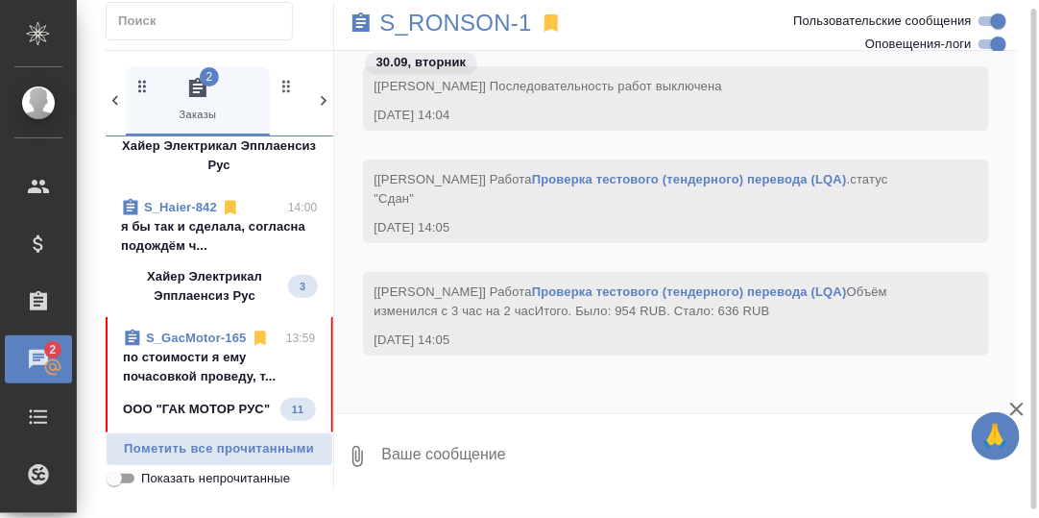
click at [182, 227] on p "я бы так и сделала, согласна подождём ч..." at bounding box center [219, 236] width 197 height 38
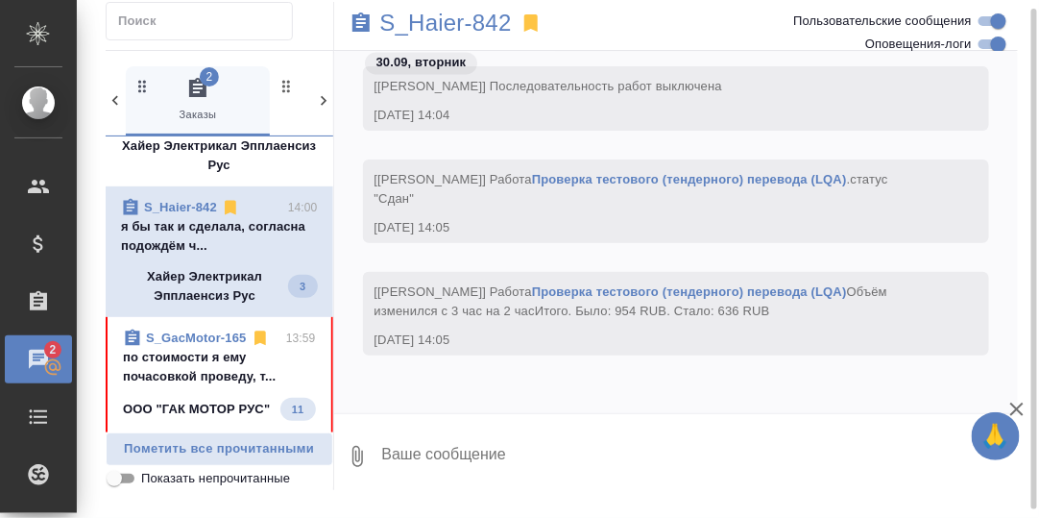
click at [186, 205] on link "S_Haier-842" at bounding box center [180, 207] width 73 height 14
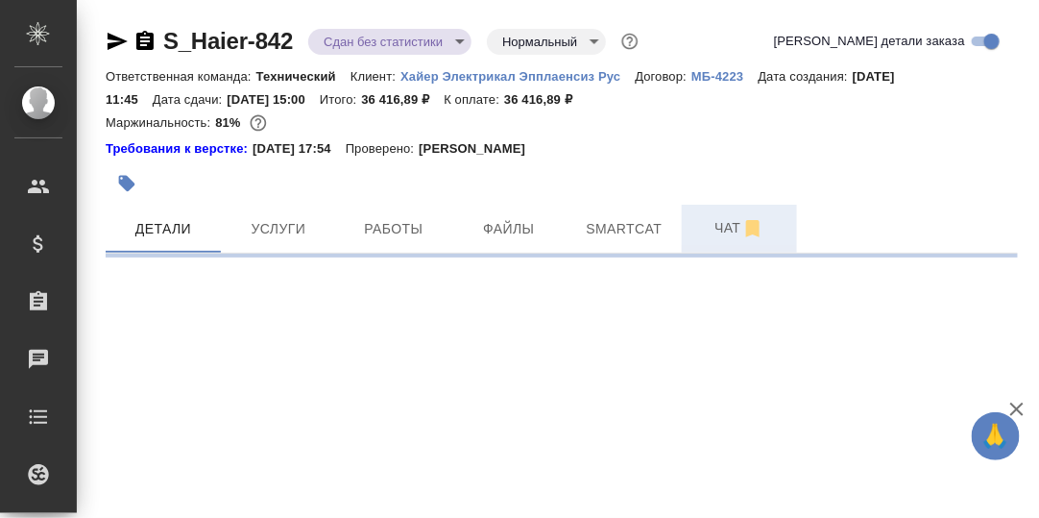
select select "RU"
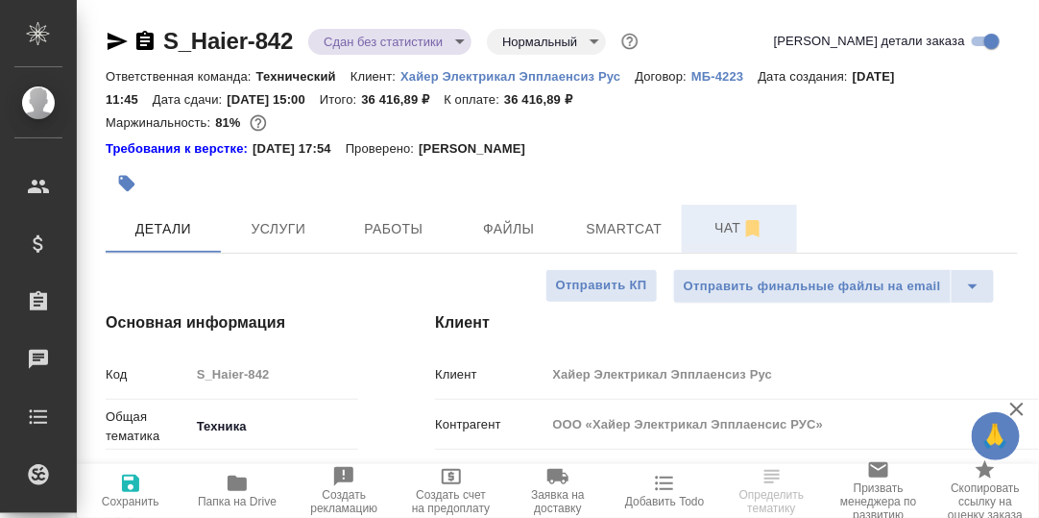
type textarea "x"
click at [724, 226] on span "Чат" at bounding box center [739, 228] width 92 height 24
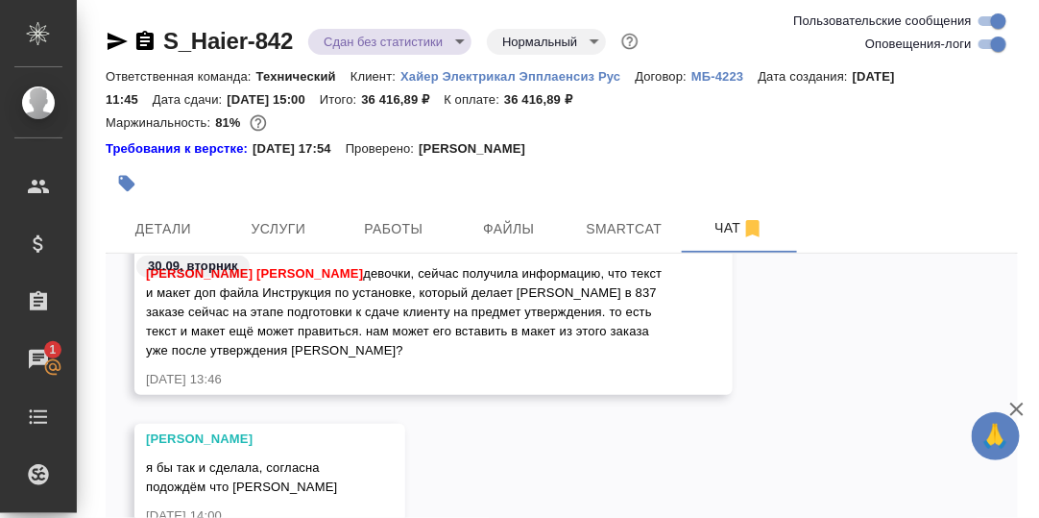
scroll to position [64435, 0]
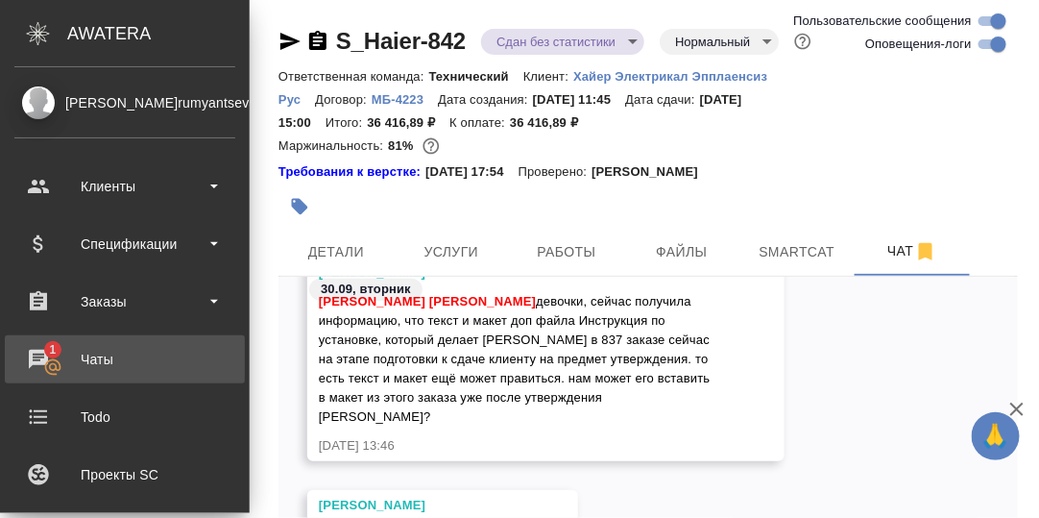
click at [36, 358] on div "Чаты" at bounding box center [124, 359] width 221 height 29
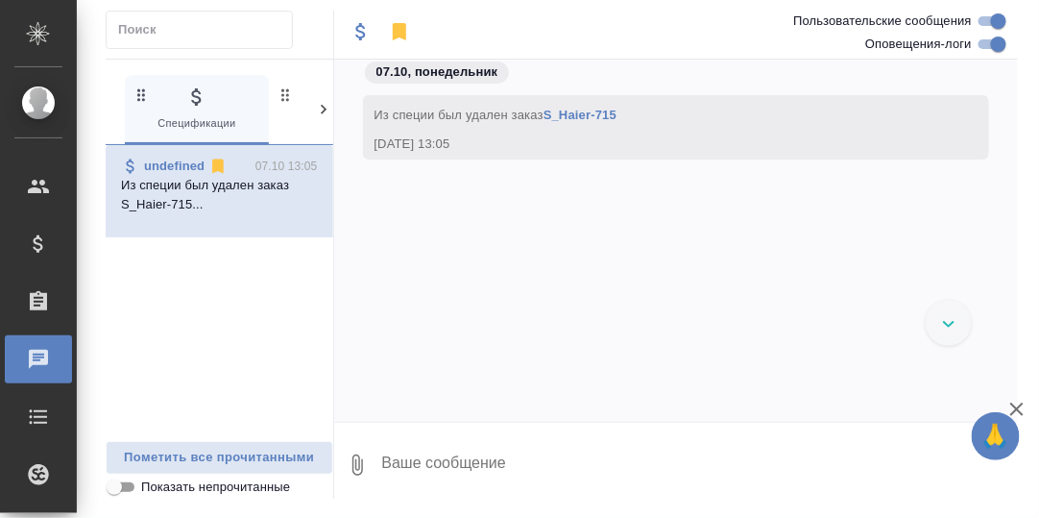
click at [326, 107] on icon at bounding box center [323, 109] width 19 height 19
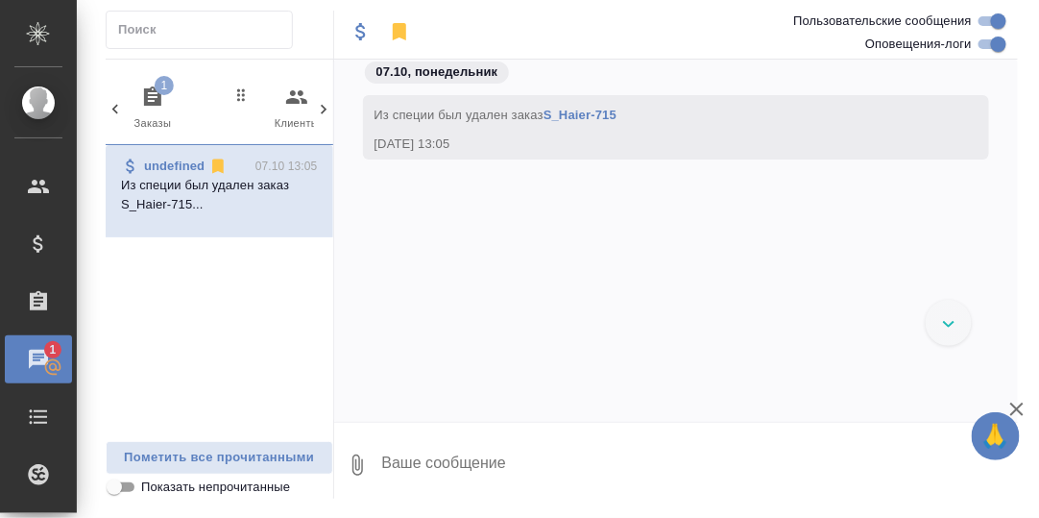
click at [149, 92] on icon "button" at bounding box center [152, 96] width 23 height 23
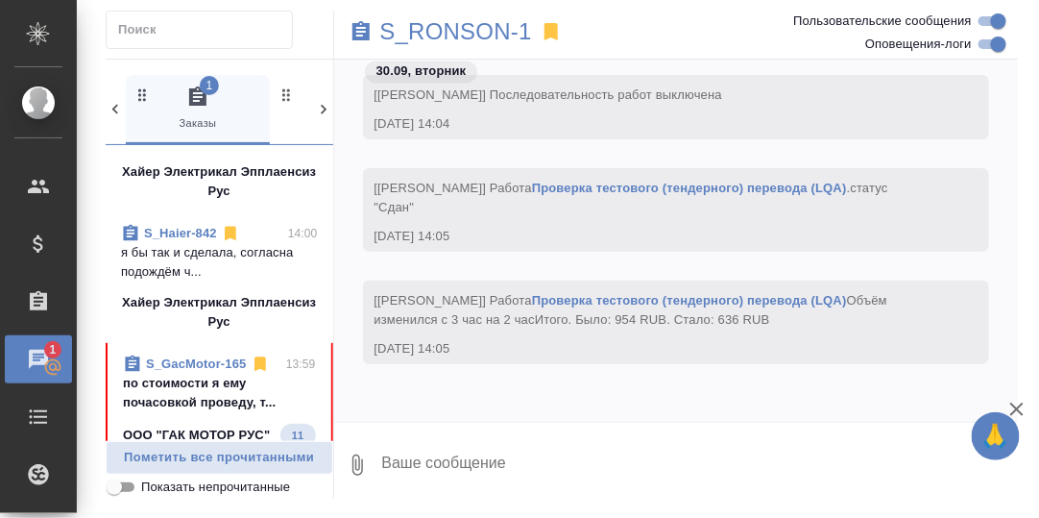
scroll to position [288, 0]
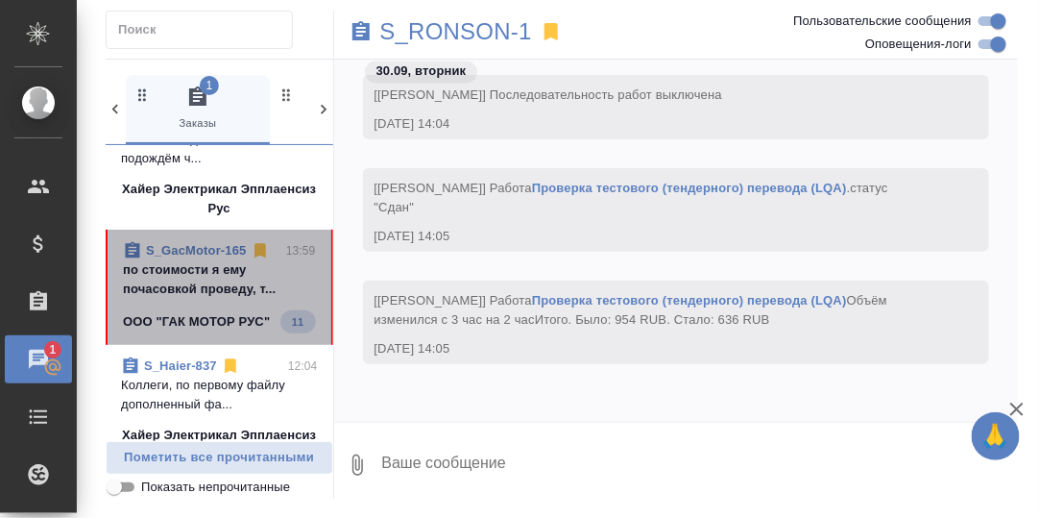
drag, startPoint x: 214, startPoint y: 271, endPoint x: 376, endPoint y: 313, distance: 167.7
click at [214, 272] on p "по стоимости я ему почасовкой проведу, т..." at bounding box center [219, 279] width 193 height 38
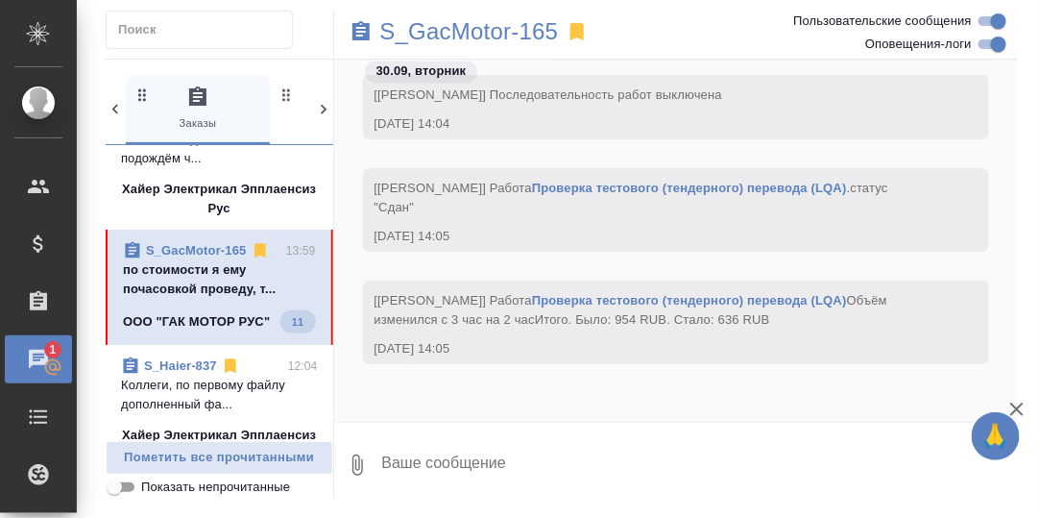
click at [194, 241] on p "S_GacMotor-165" at bounding box center [196, 250] width 101 height 19
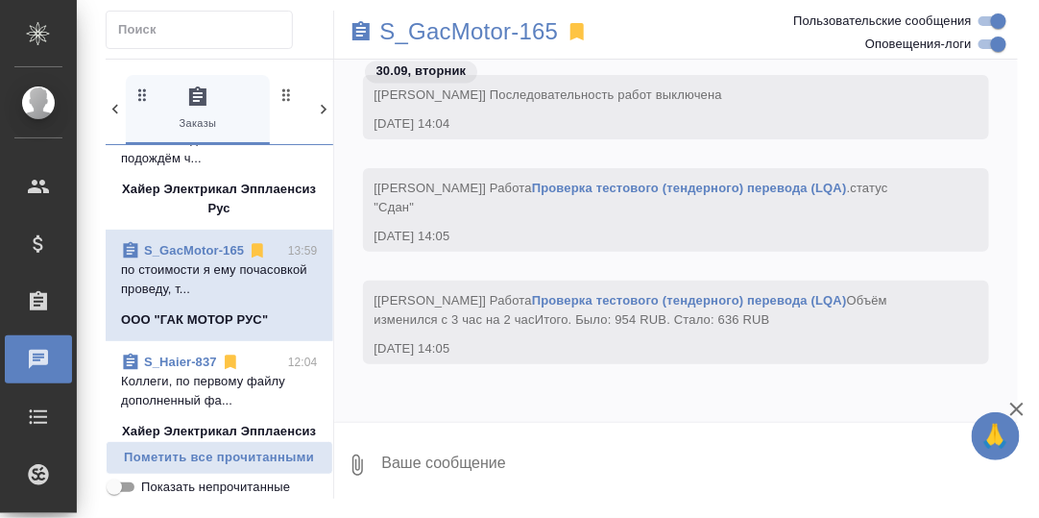
click at [215, 251] on link "S_GacMotor-165" at bounding box center [194, 250] width 100 height 14
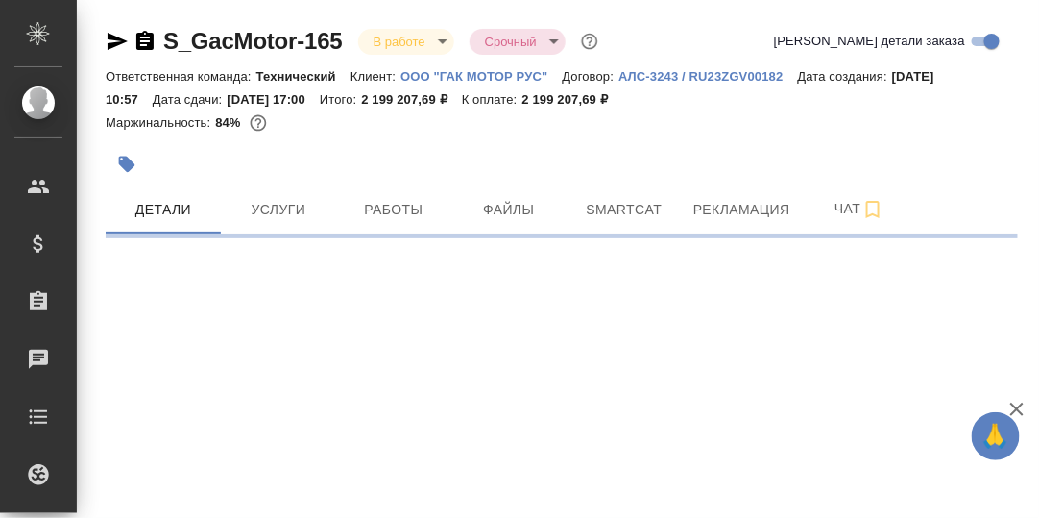
select select "RU"
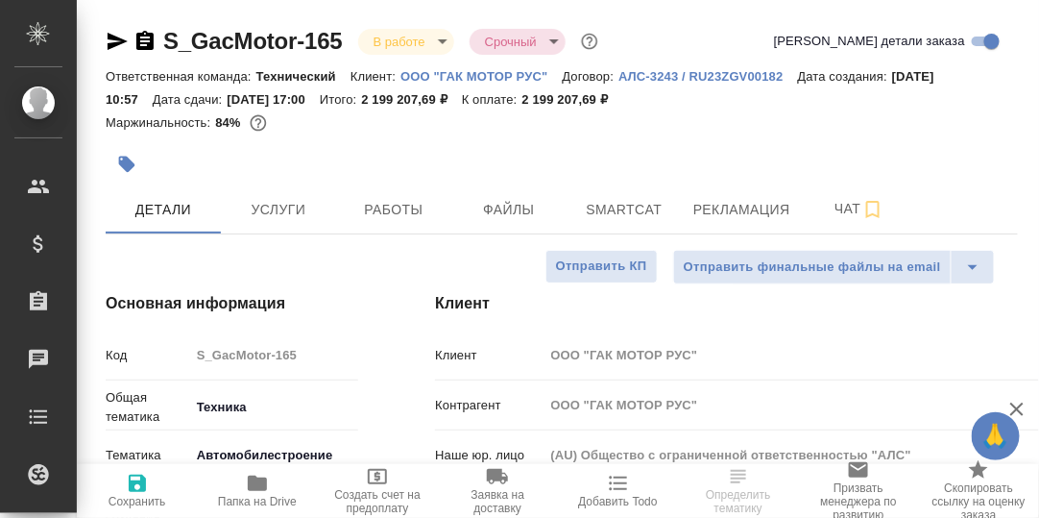
type textarea "x"
click at [833, 208] on span "Чат" at bounding box center [859, 209] width 92 height 24
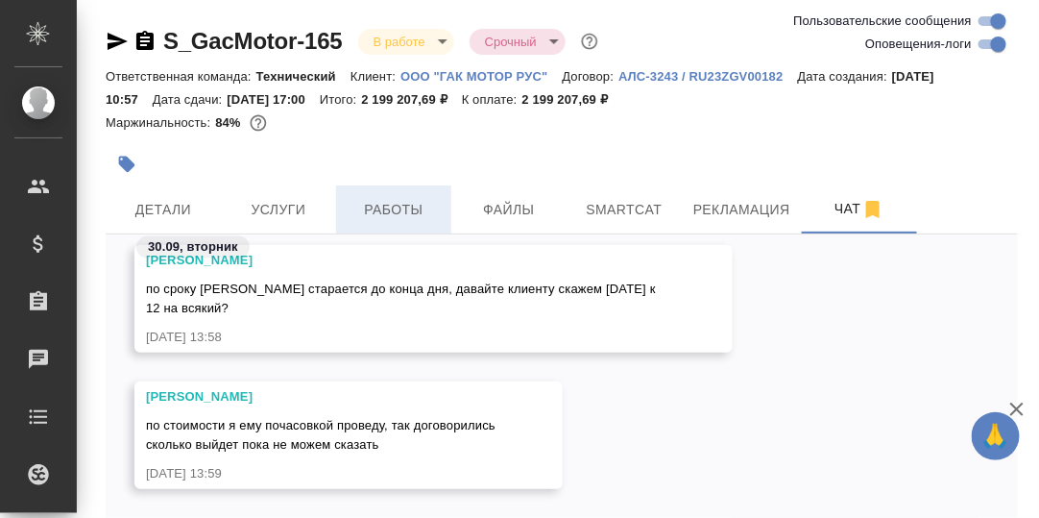
scroll to position [115, 0]
